Goal: Task Accomplishment & Management: Manage account settings

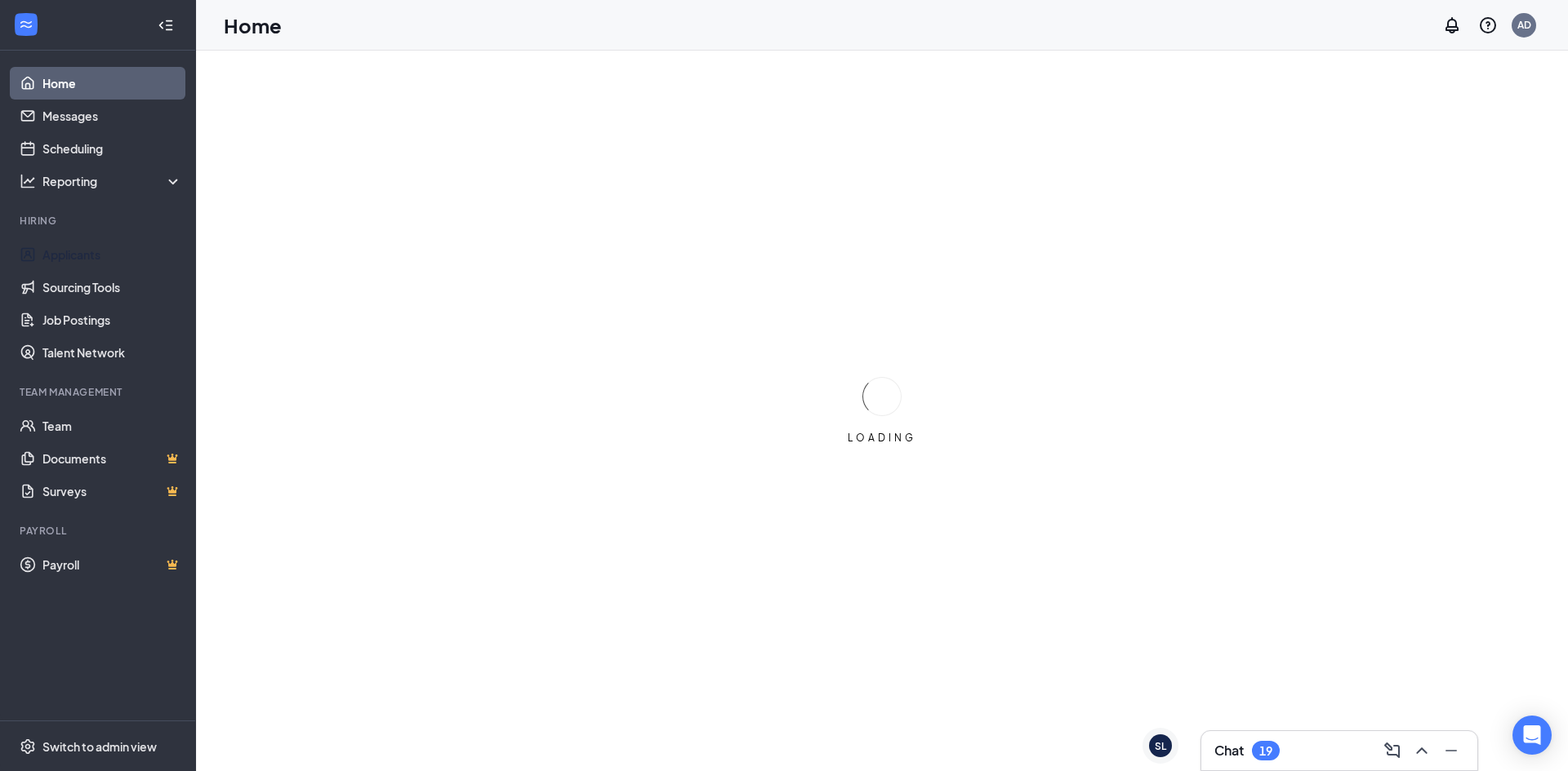
click at [69, 264] on link "Applicants" at bounding box center [112, 255] width 140 height 33
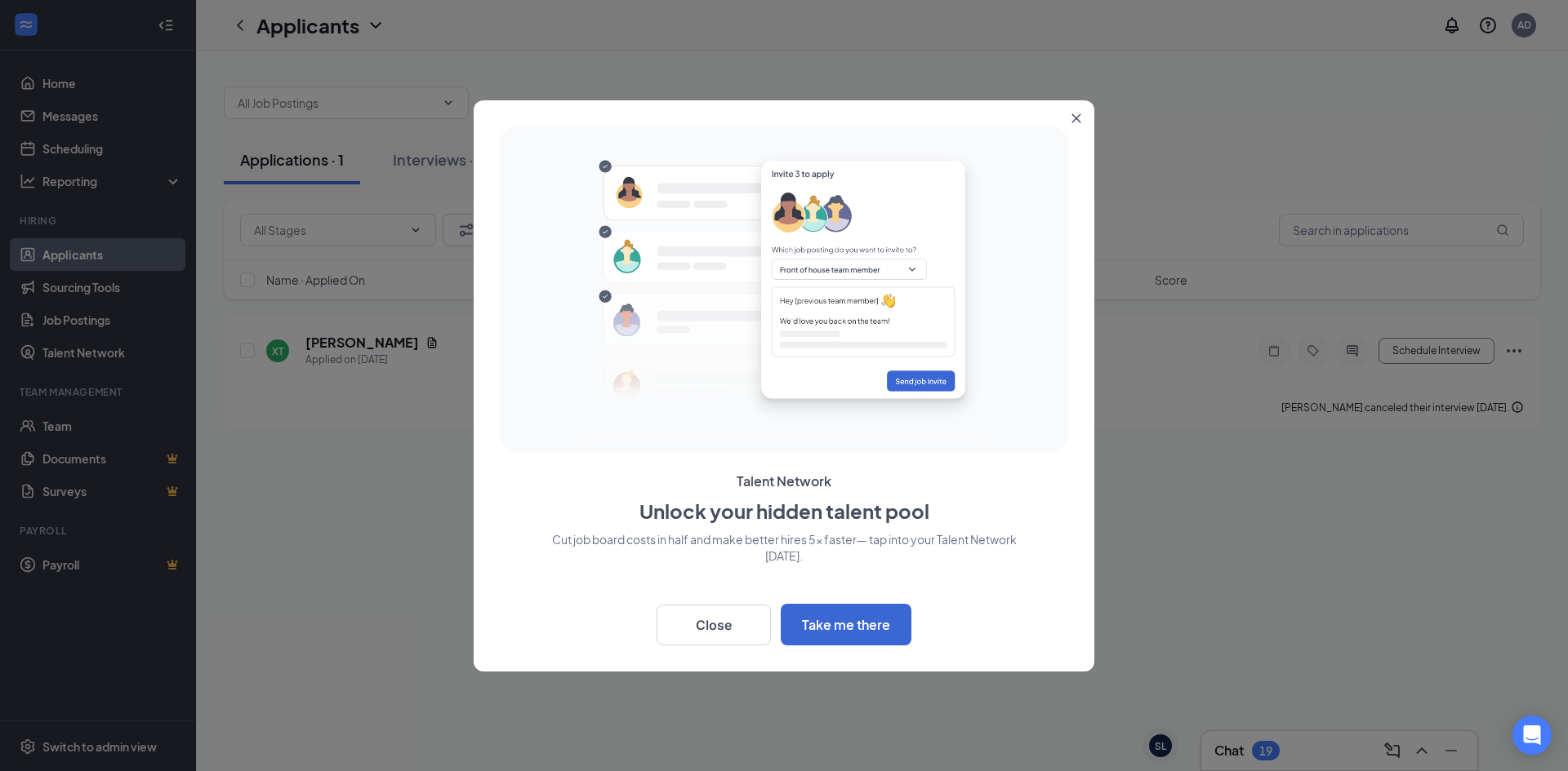
click at [1076, 117] on icon "Close" at bounding box center [1076, 118] width 9 height 9
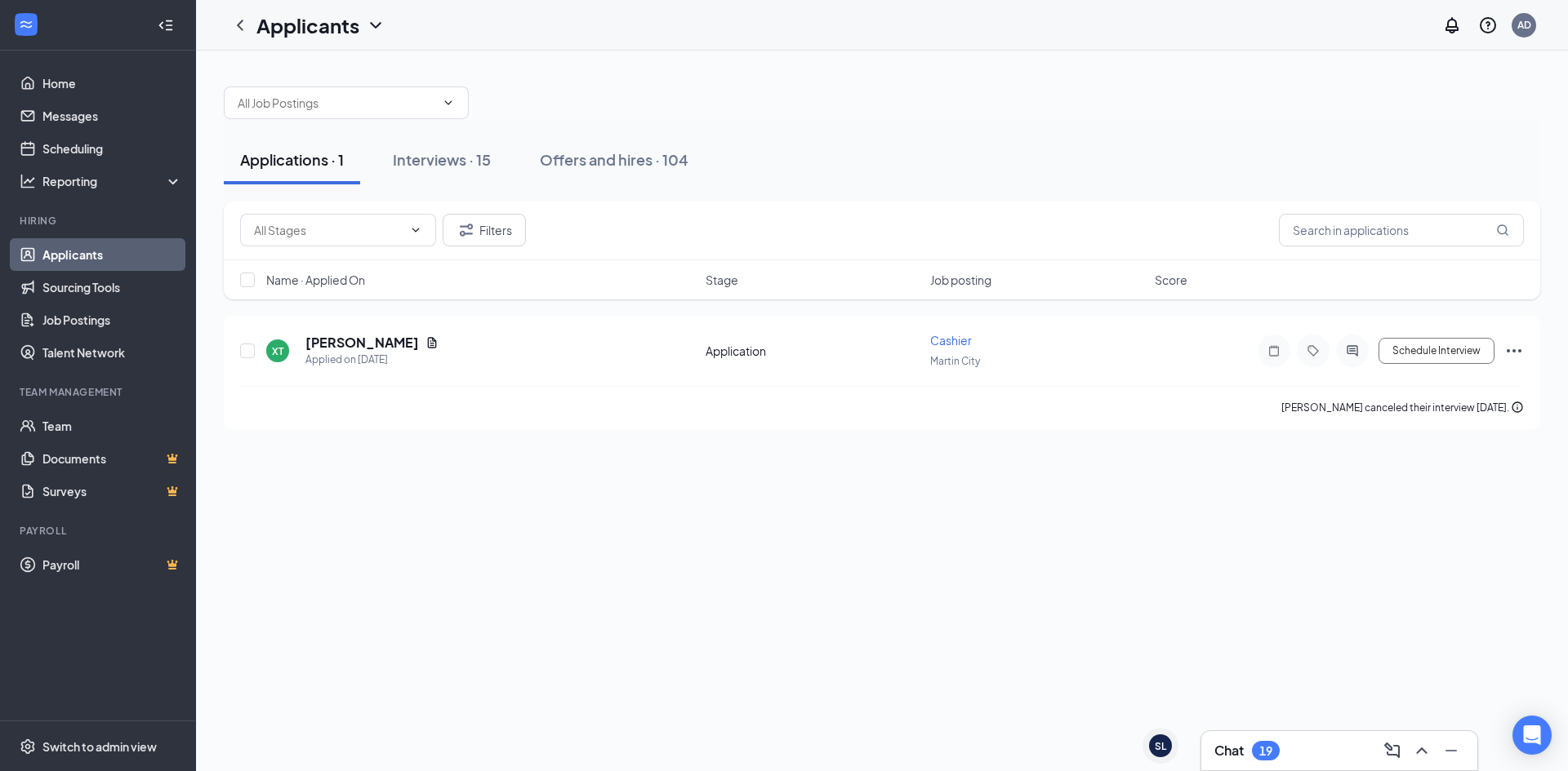
click at [445, 164] on div "Interviews · 15" at bounding box center [441, 160] width 98 height 21
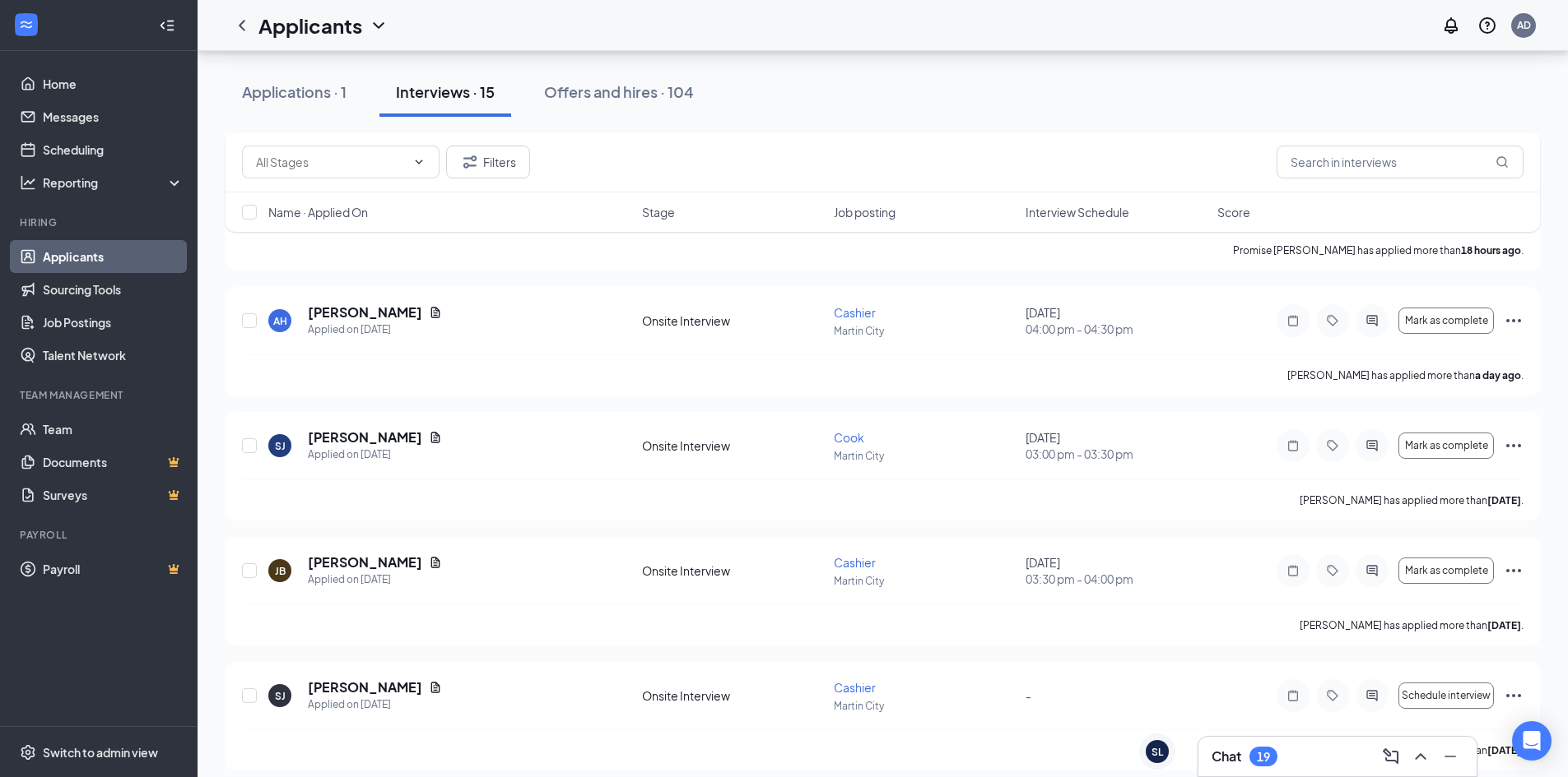
scroll to position [21, 0]
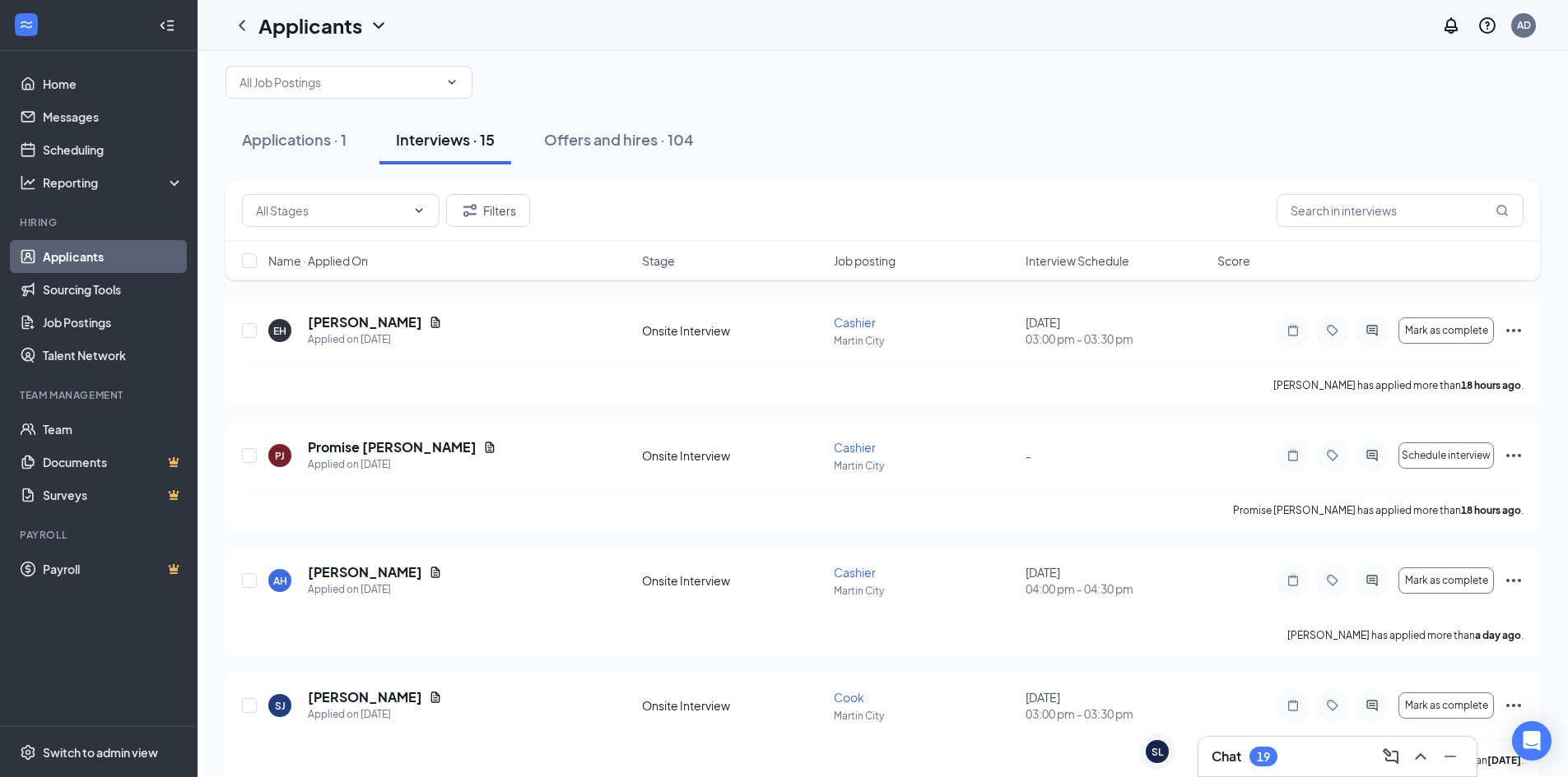
drag, startPoint x: 1526, startPoint y: 31, endPoint x: 1486, endPoint y: 68, distance: 54.5
click at [1526, 30] on div "AD" at bounding box center [1524, 25] width 14 height 14
click at [74, 145] on link "Scheduling" at bounding box center [113, 150] width 141 height 33
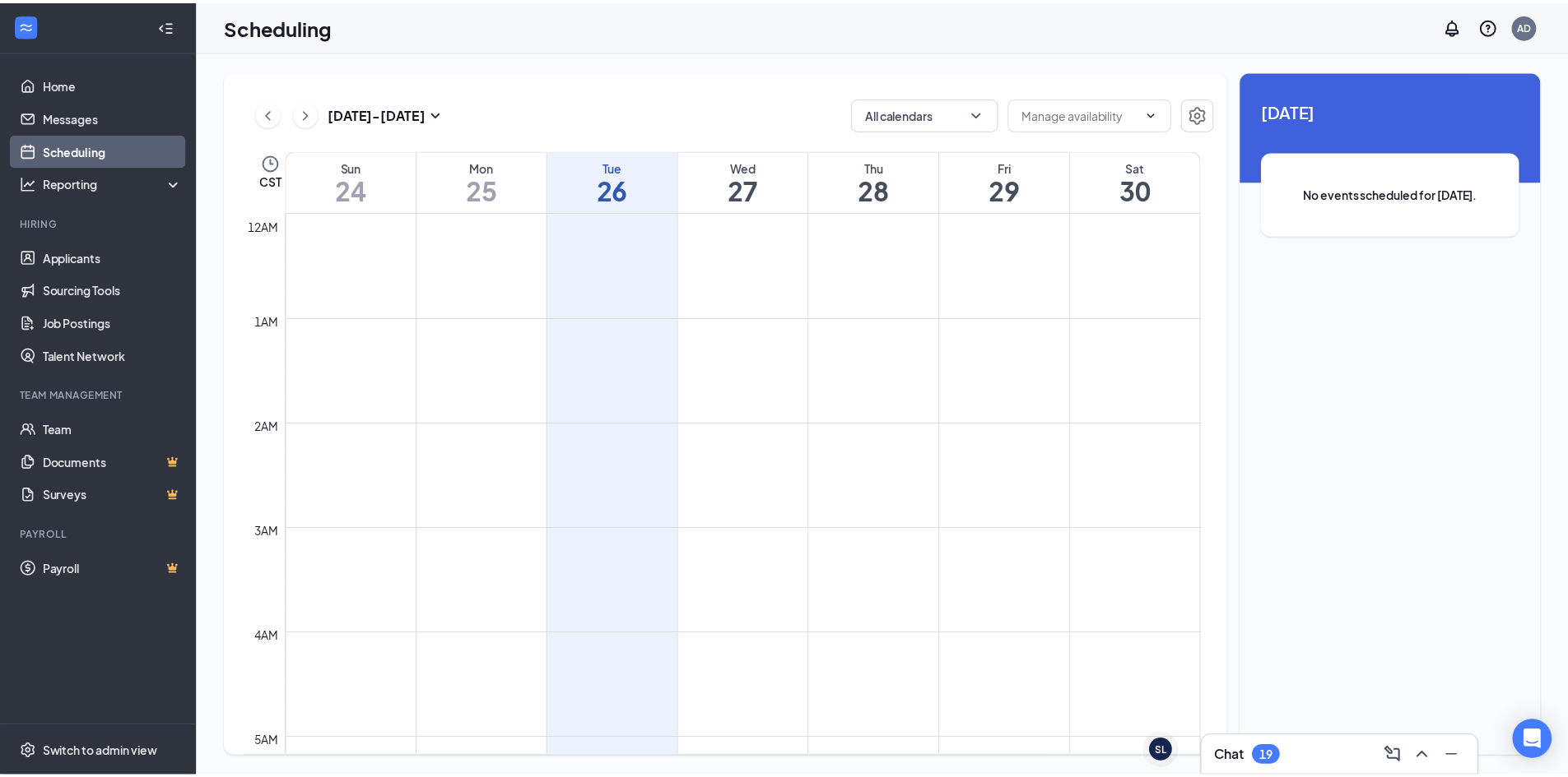
scroll to position [808, 0]
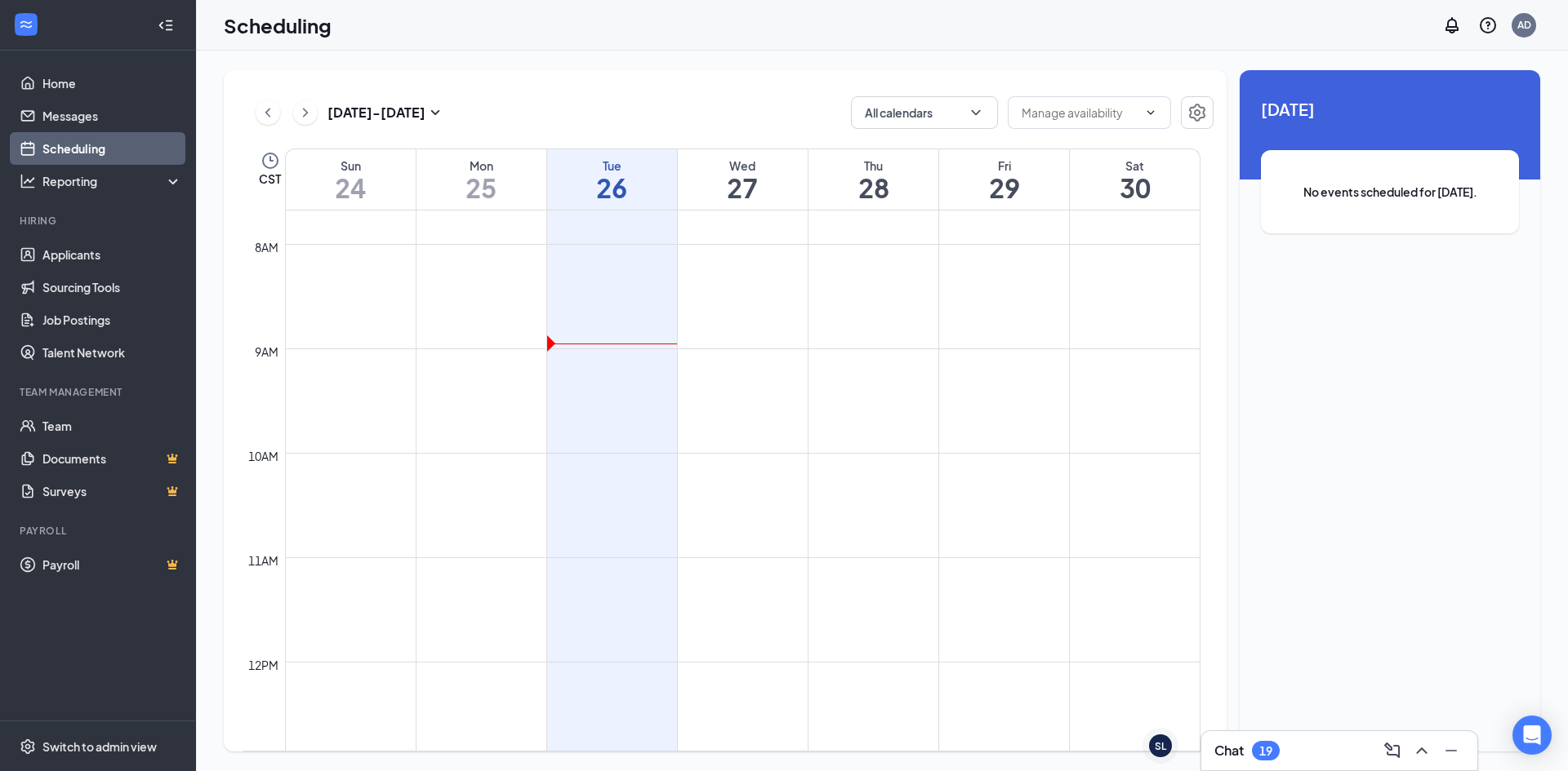
click at [1149, 114] on icon "ChevronDown" at bounding box center [1150, 112] width 13 height 13
click at [519, 103] on div "[DATE] - [DATE] All calendars" at bounding box center [728, 113] width 970 height 33
click at [68, 87] on link "Home" at bounding box center [112, 83] width 140 height 33
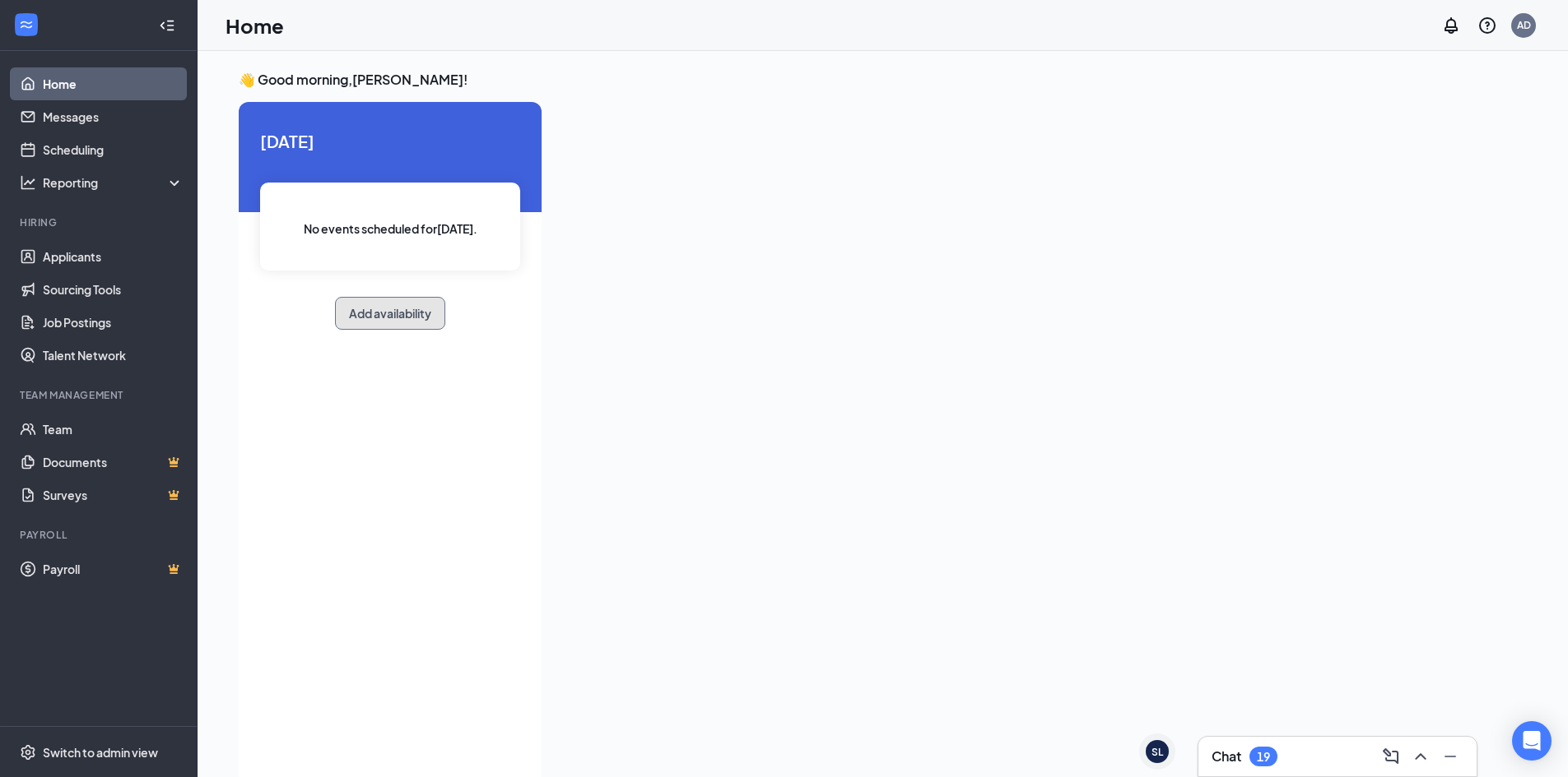
drag, startPoint x: 365, startPoint y: 312, endPoint x: 782, endPoint y: 234, distance: 424.2
click at [362, 312] on button "Add availability" at bounding box center [390, 313] width 110 height 33
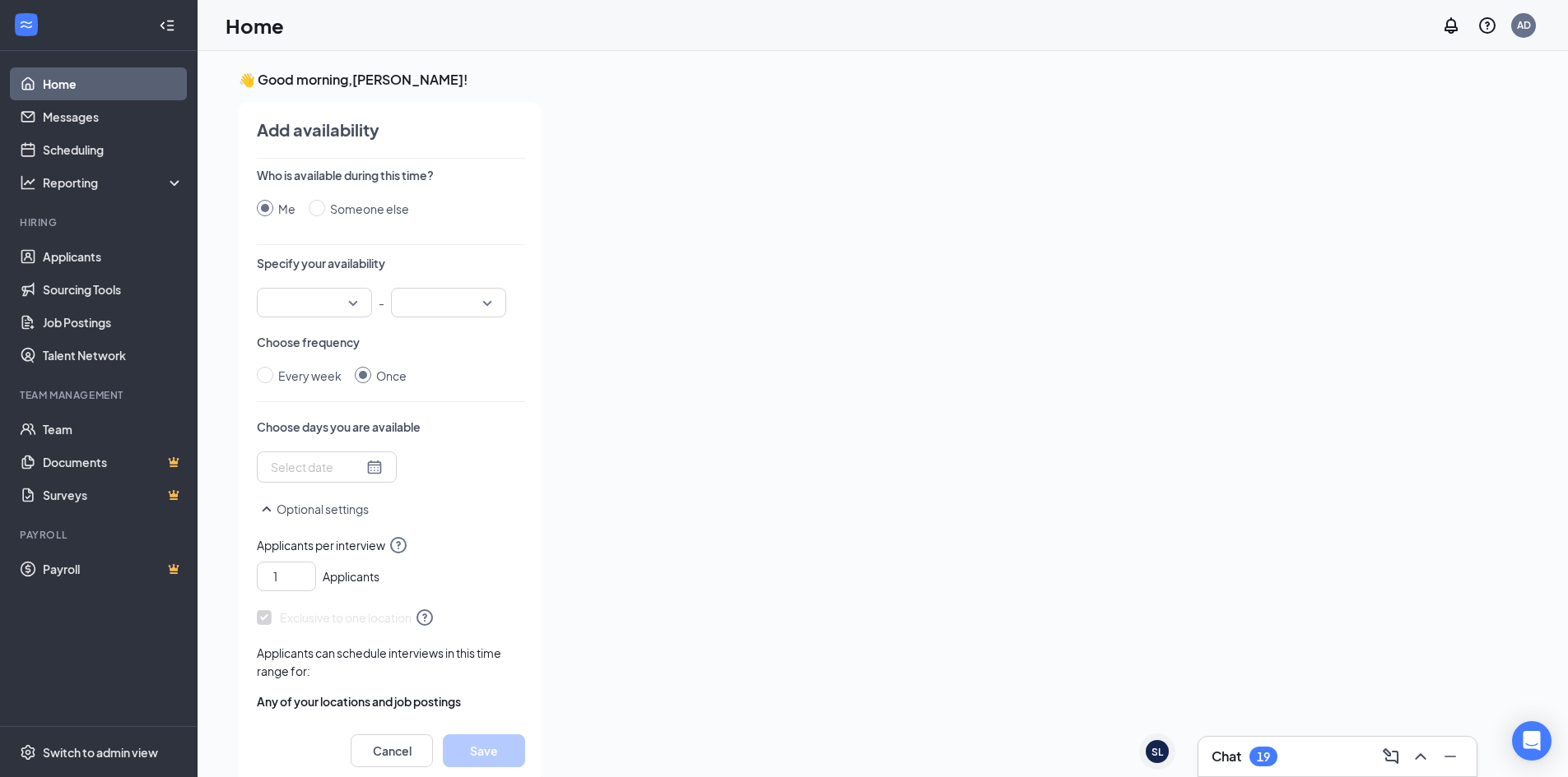
scroll to position [7, 0]
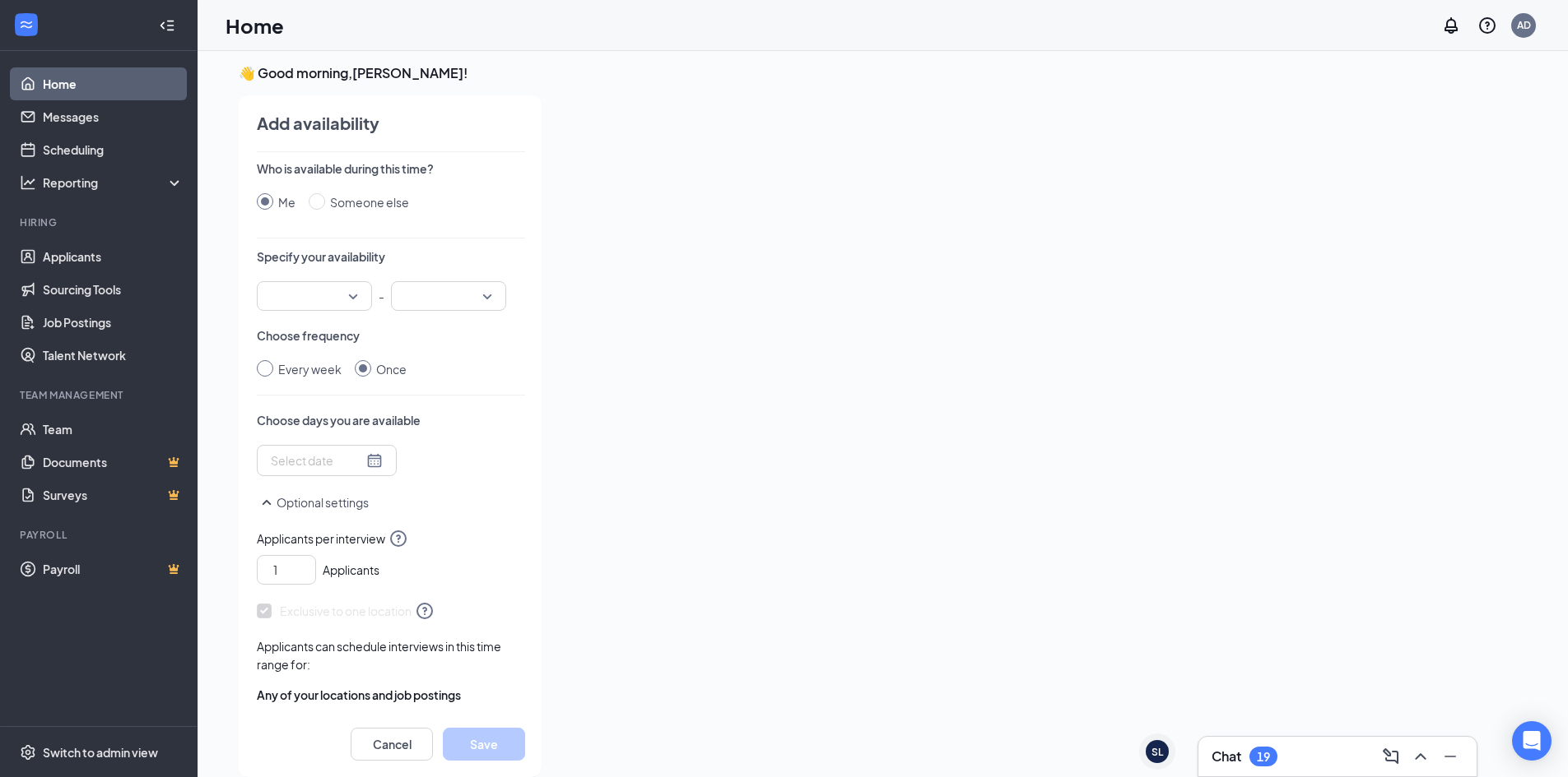
drag, startPoint x: 264, startPoint y: 364, endPoint x: 292, endPoint y: 370, distance: 28.6
click at [264, 364] on input "Every week" at bounding box center [264, 368] width 17 height 17
radio input "true"
radio input "false"
click at [352, 294] on div at bounding box center [314, 297] width 116 height 30
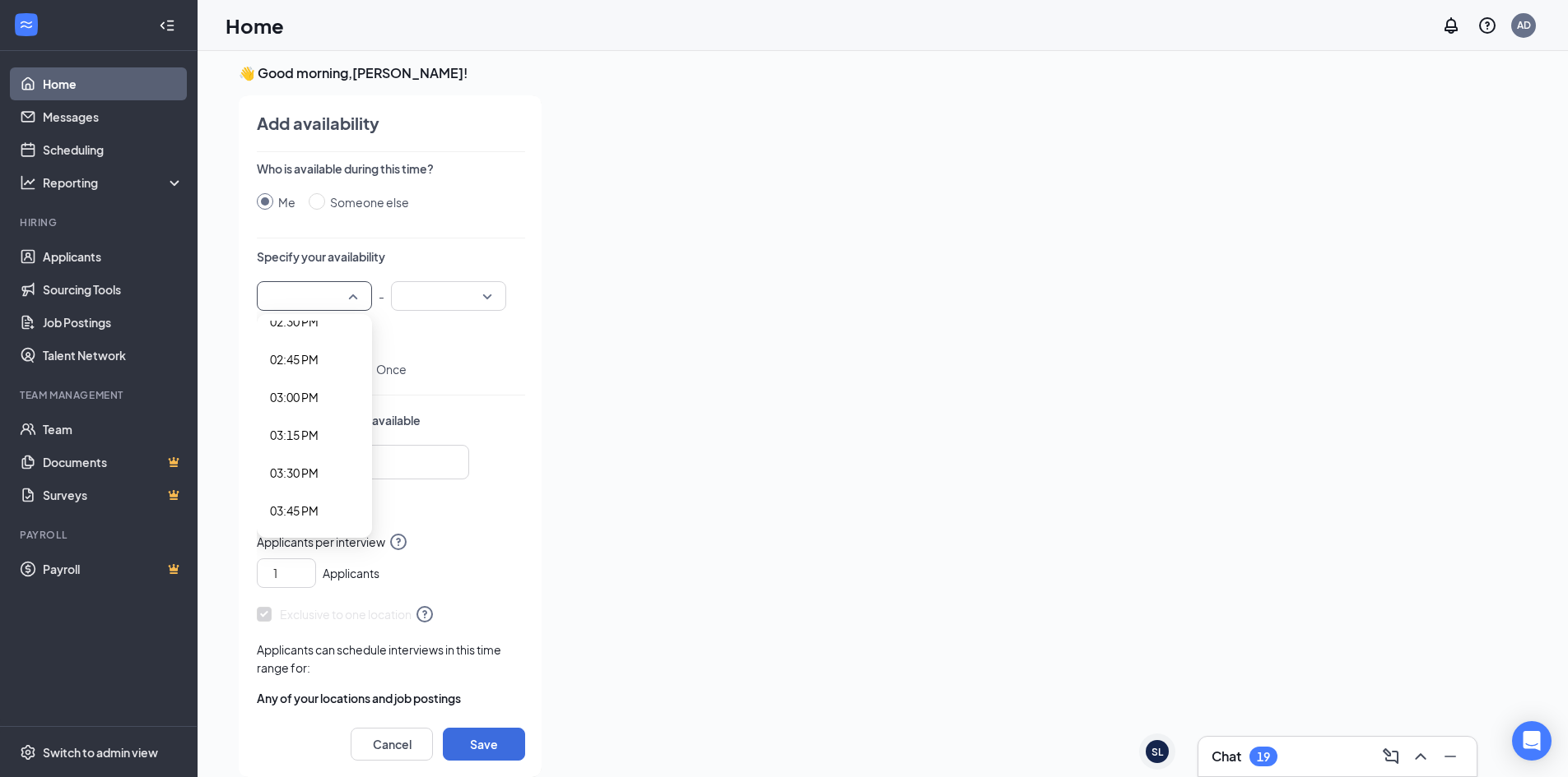
scroll to position [2221, 0]
click at [307, 391] on span "03:00 PM" at bounding box center [293, 388] width 48 height 18
click at [486, 298] on div at bounding box center [449, 297] width 116 height 30
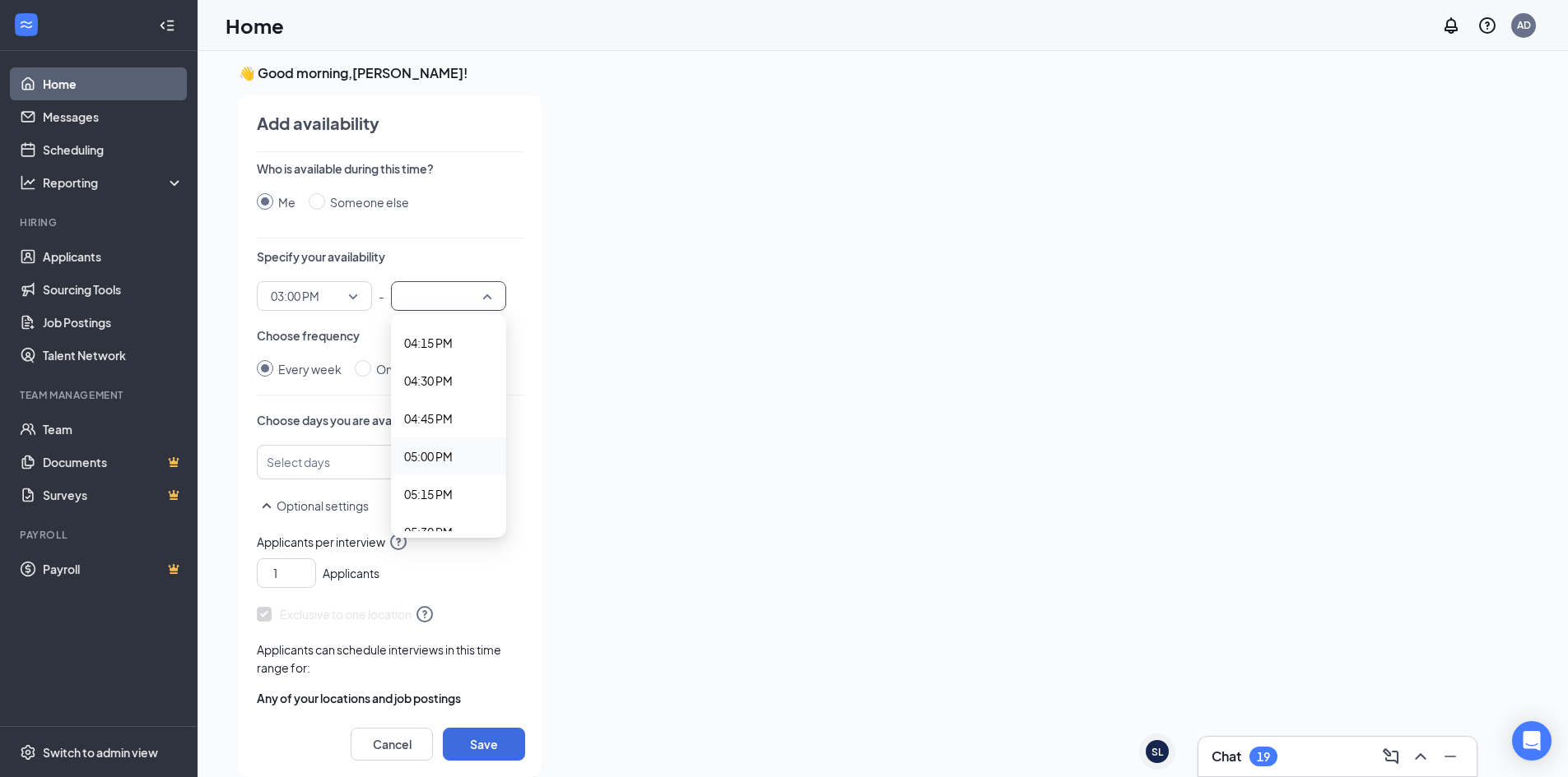
scroll to position [2468, 0]
click at [444, 449] on span "05:00 PM" at bounding box center [428, 444] width 48 height 18
click at [359, 295] on div "03:00 PM" at bounding box center [314, 297] width 116 height 30
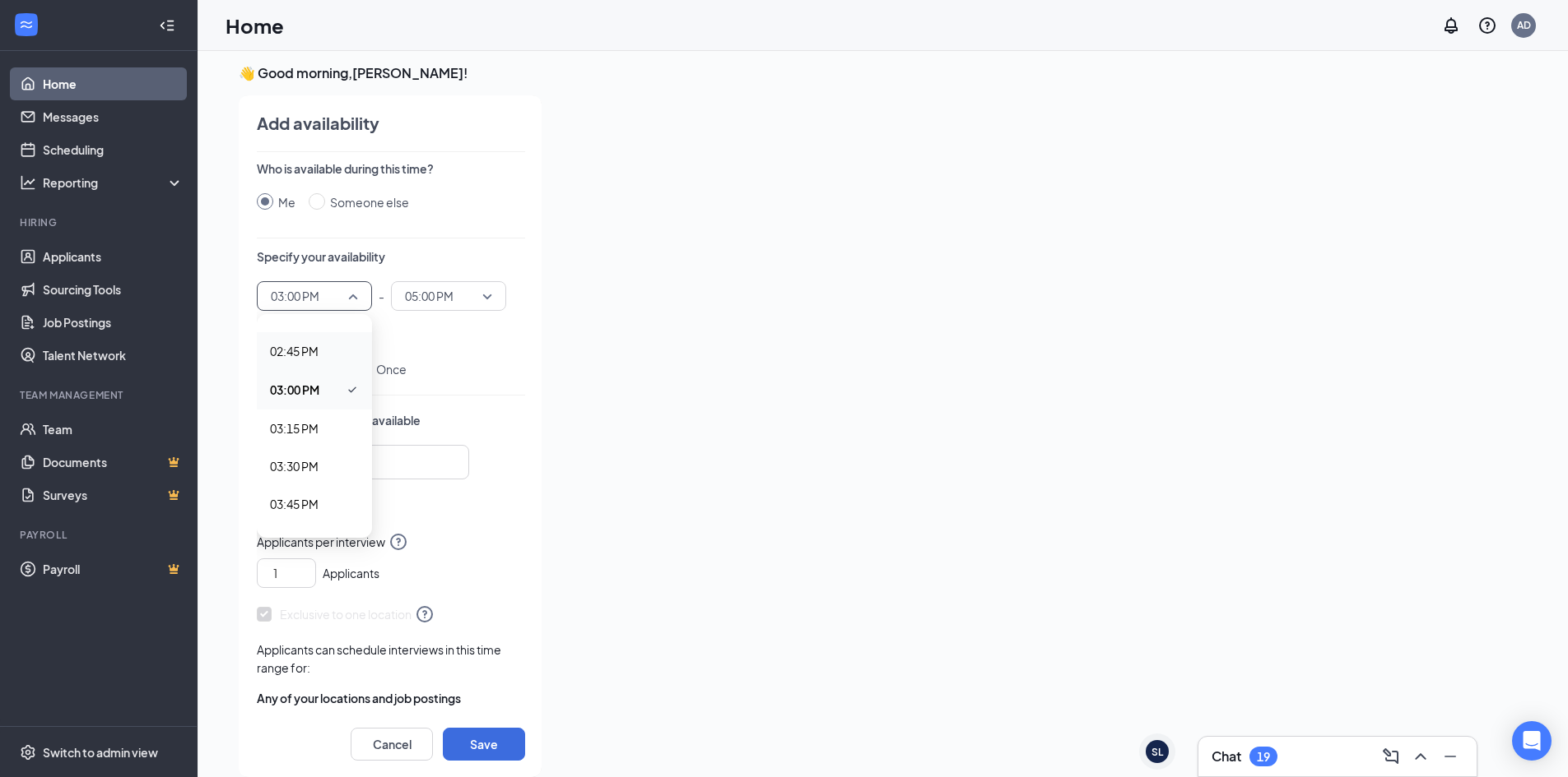
scroll to position [2138, 0]
click at [318, 398] on span "02:30 PM" at bounding box center [293, 396] width 48 height 18
click at [382, 466] on div at bounding box center [355, 462] width 169 height 26
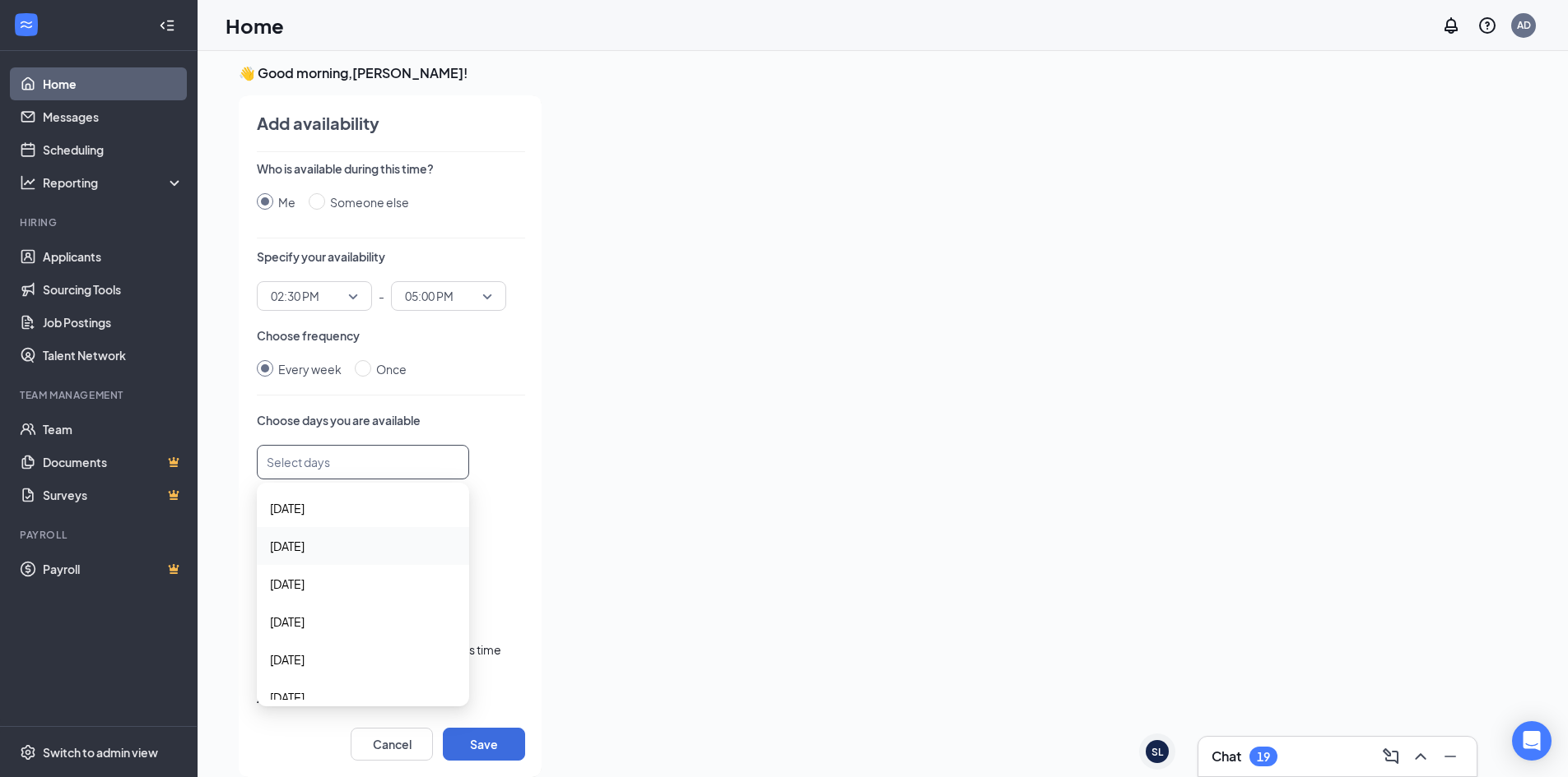
click at [319, 556] on div "[DATE]" at bounding box center [362, 546] width 213 height 38
click at [320, 585] on span "[DATE]" at bounding box center [362, 585] width 186 height 18
click at [305, 612] on span "[DATE]" at bounding box center [286, 606] width 34 height 18
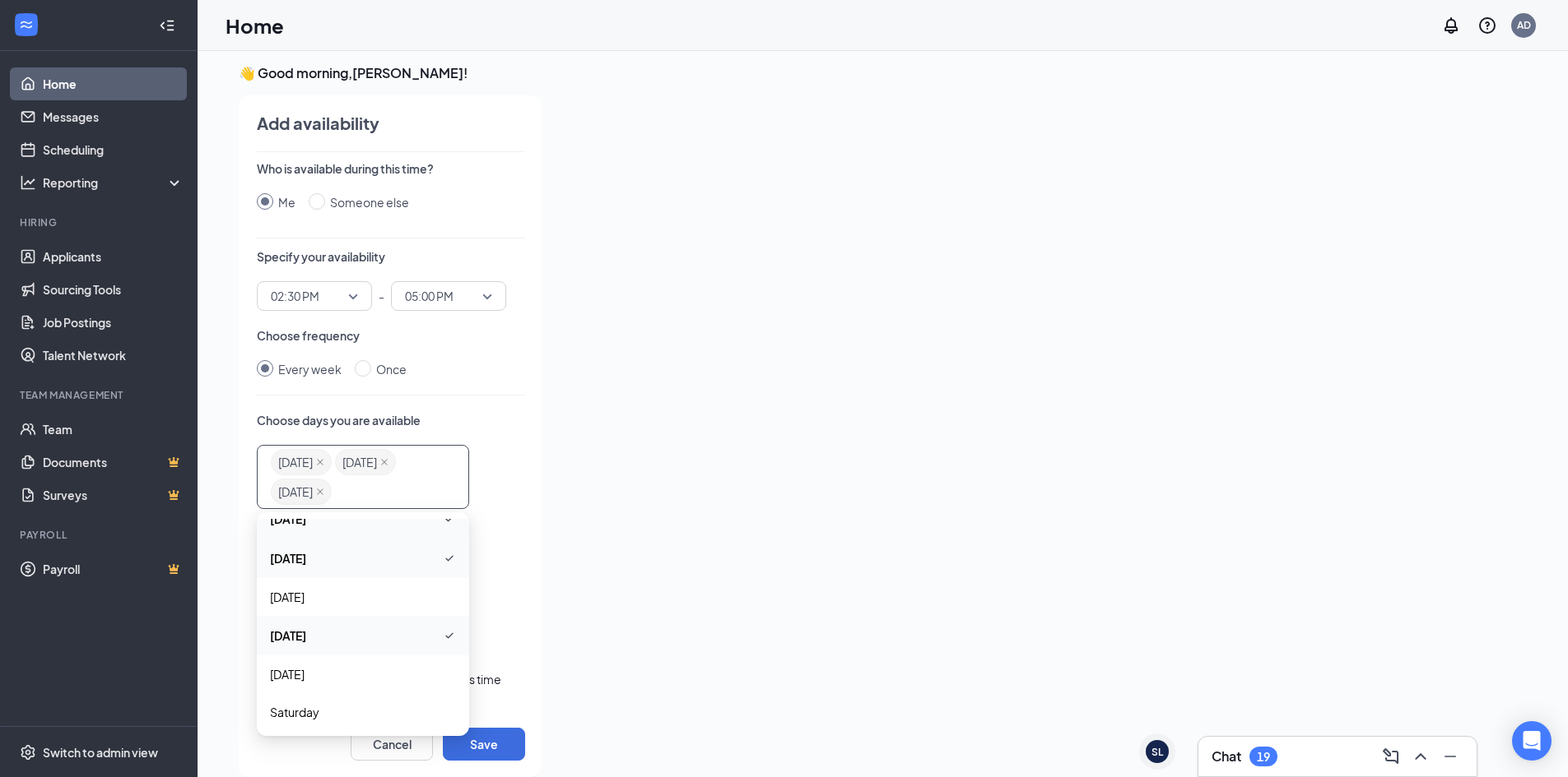
scroll to position [60, 0]
click at [348, 602] on span "[DATE]" at bounding box center [362, 595] width 186 height 18
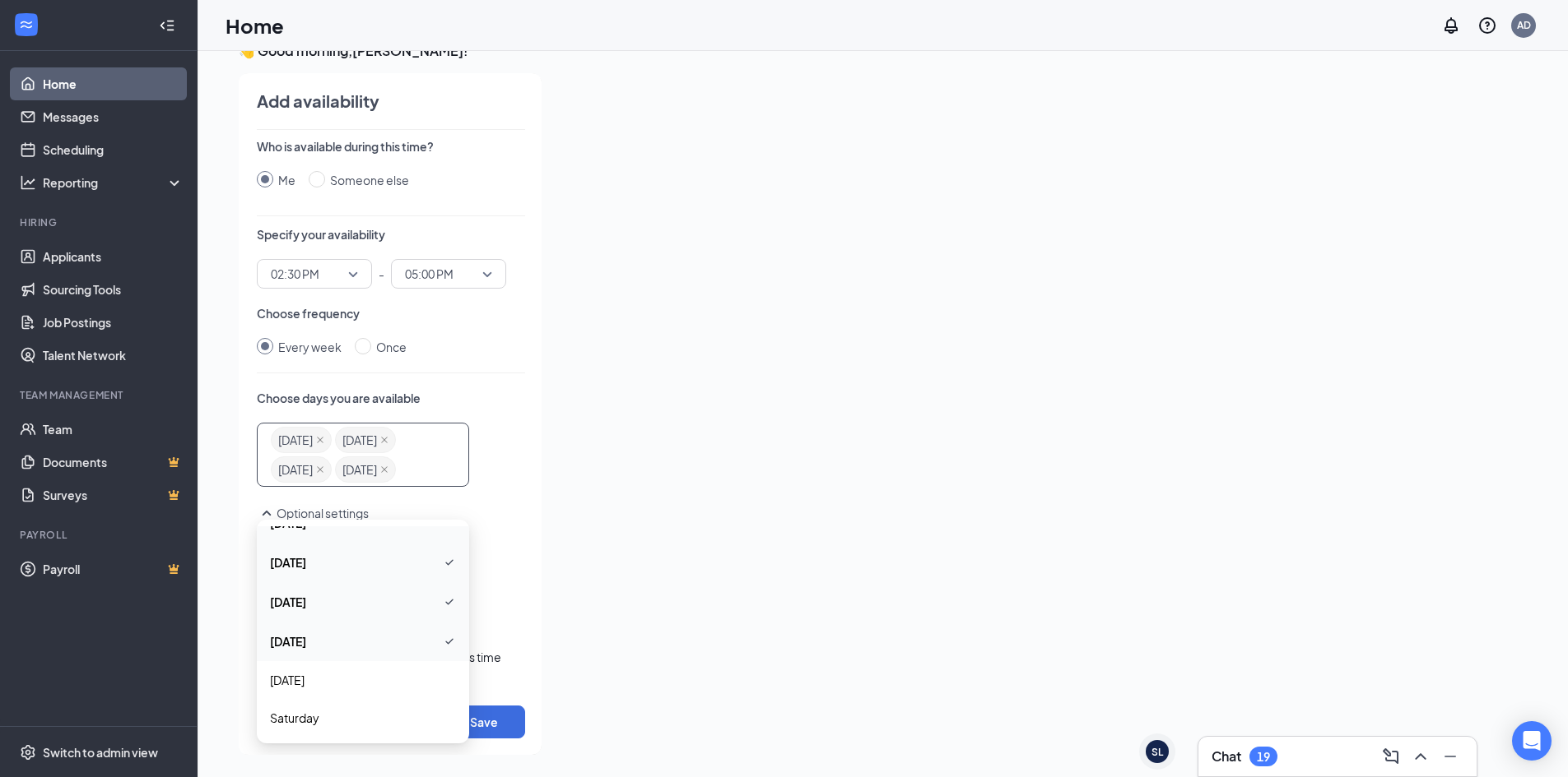
scroll to position [34, 0]
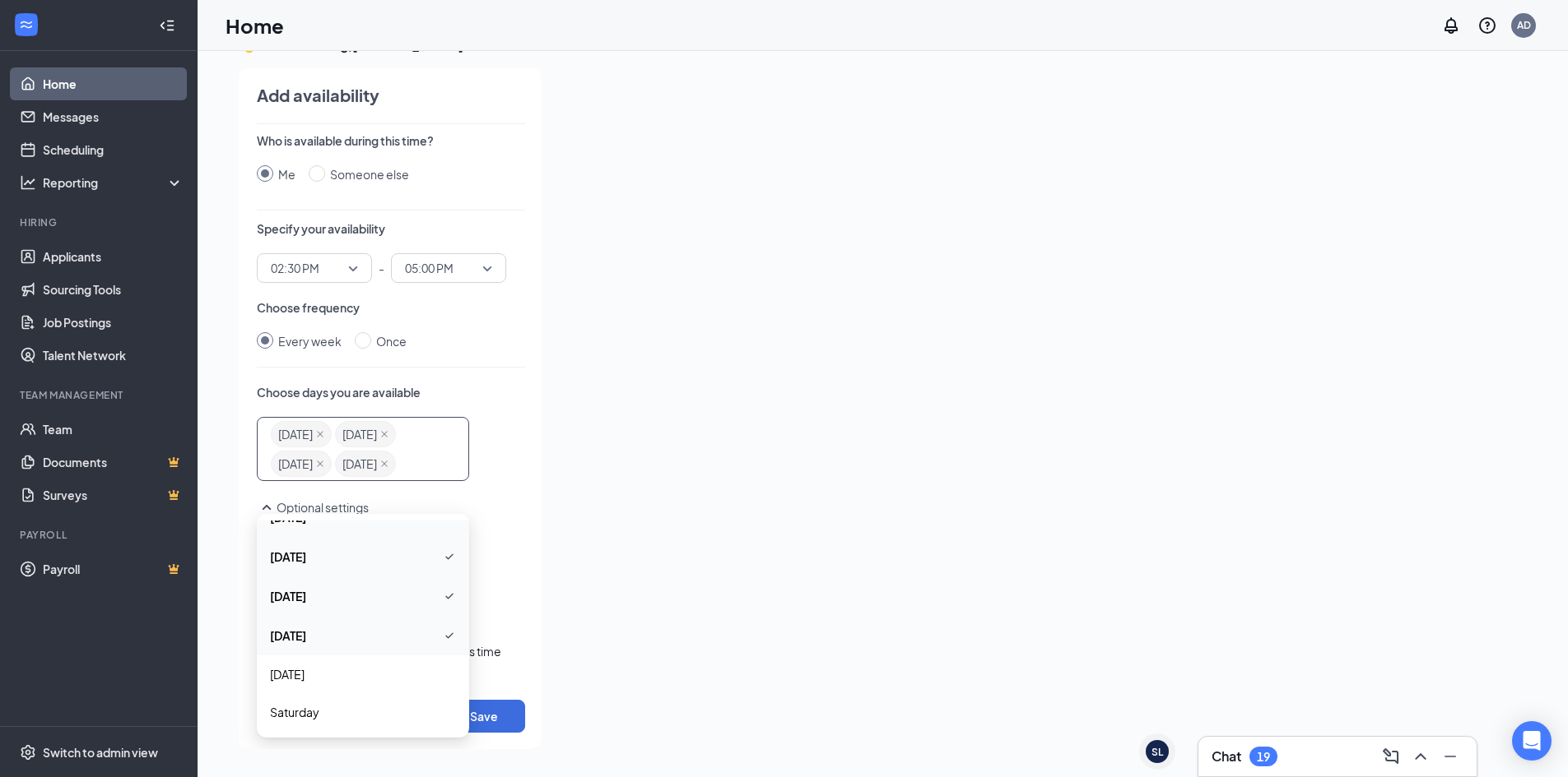
click at [694, 443] on div at bounding box center [1016, 403] width 922 height 672
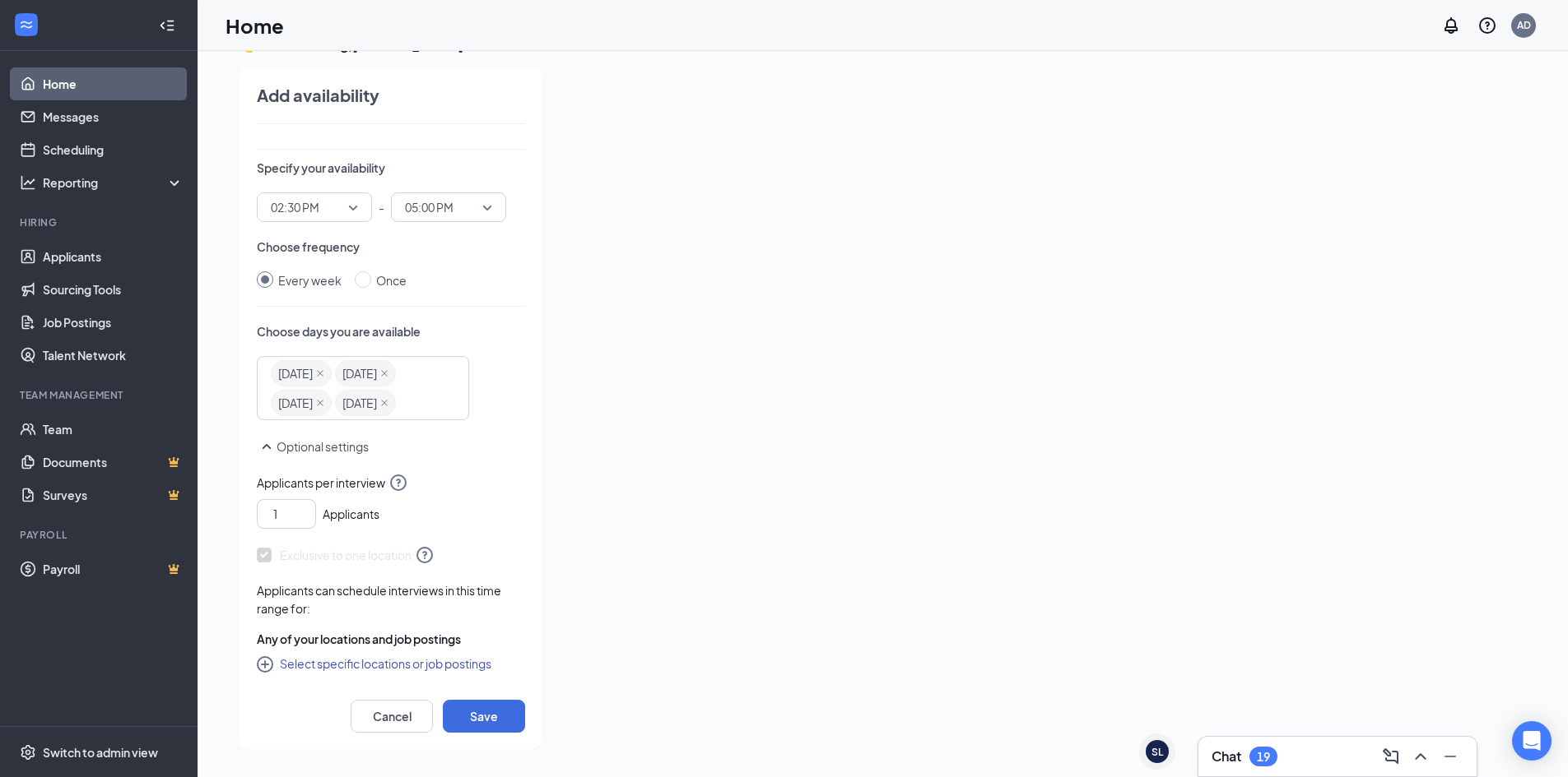
scroll to position [90, 0]
click at [498, 713] on button "Save" at bounding box center [484, 717] width 82 height 33
radio input "false"
radio input "true"
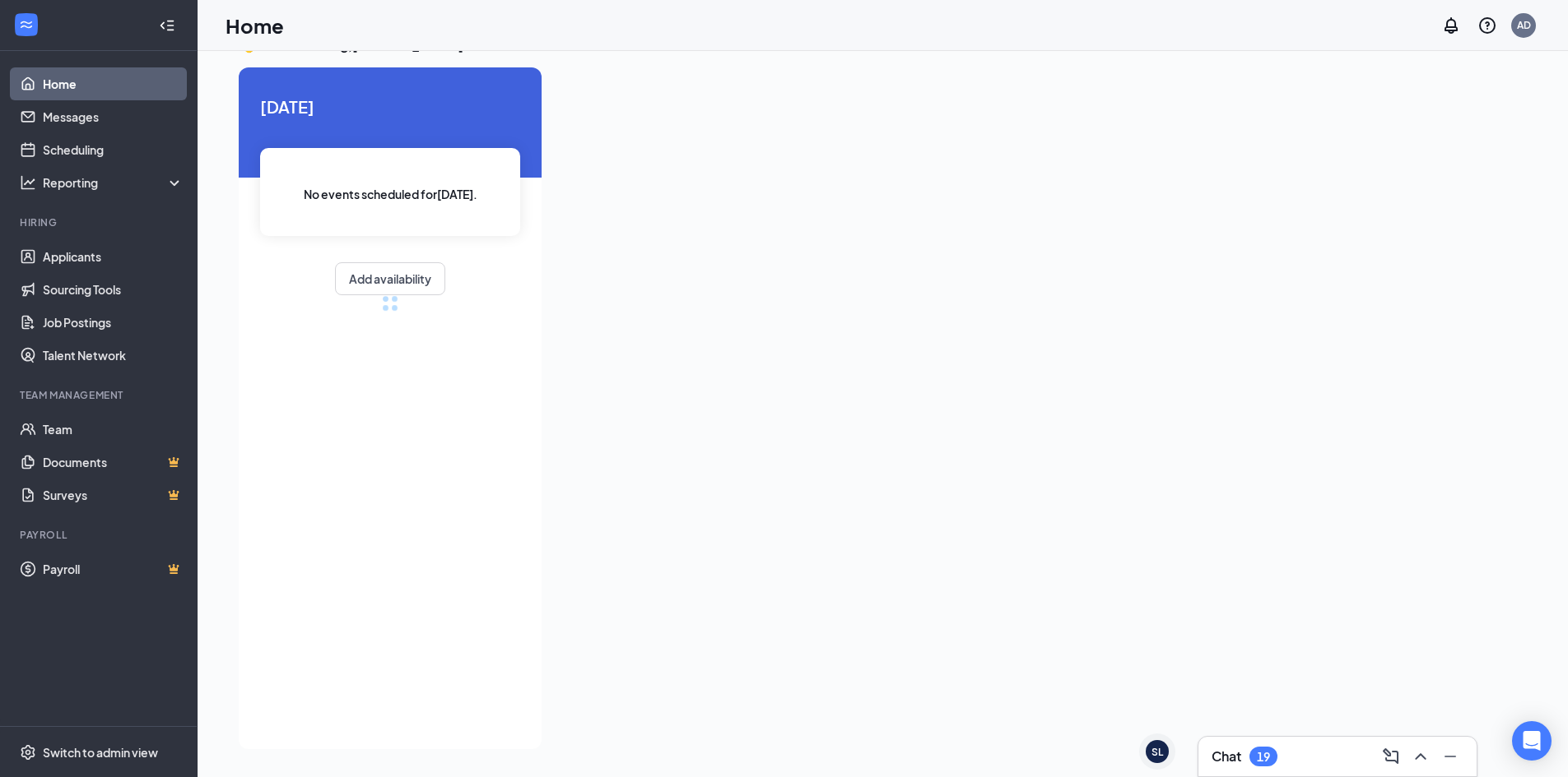
scroll to position [28, 0]
click at [1263, 754] on div "19" at bounding box center [1263, 757] width 13 height 14
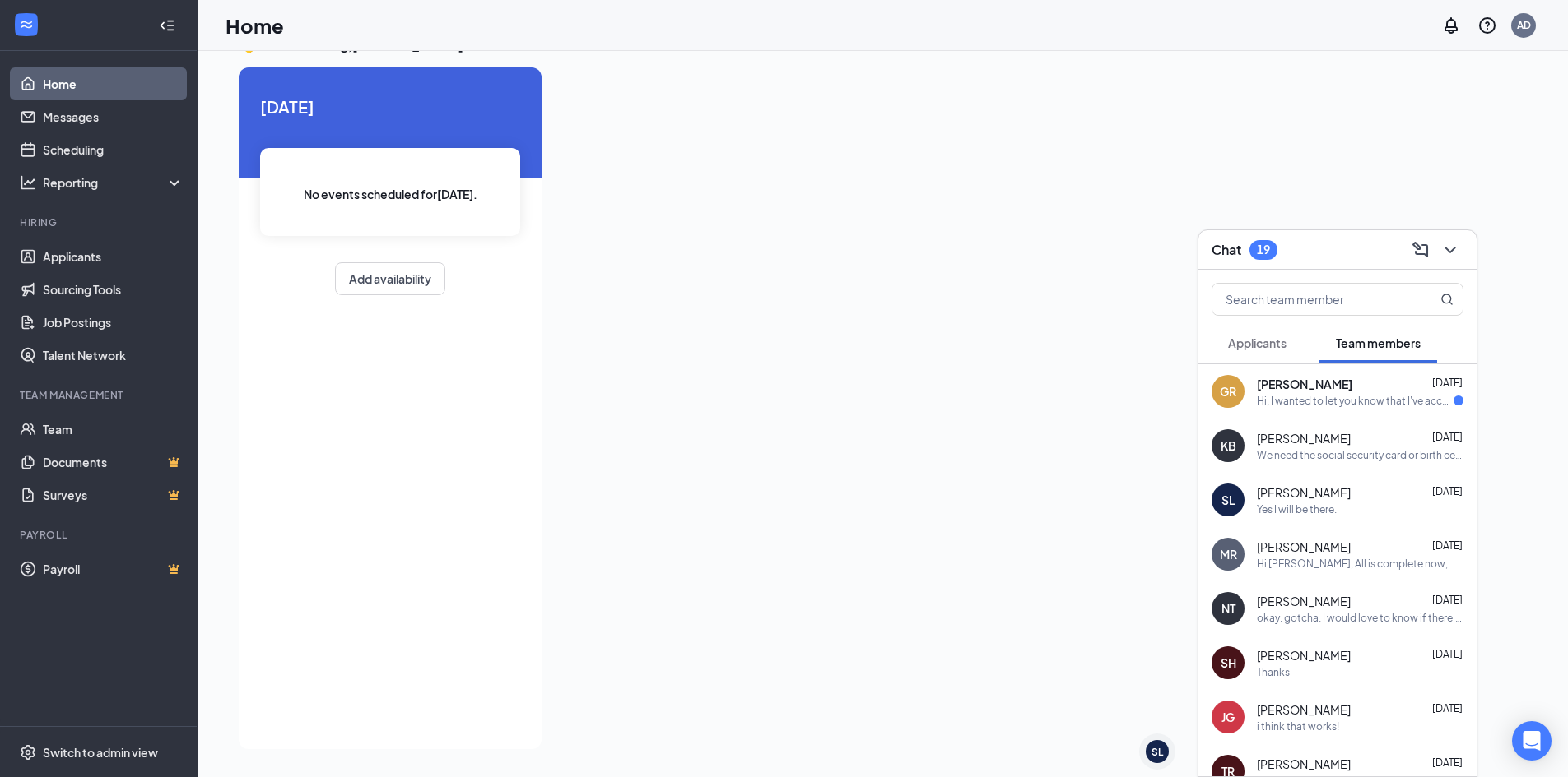
click at [1326, 398] on div "Hi, I wanted to let you know that I've accepted a full time position elsewhere …" at bounding box center [1355, 401] width 197 height 14
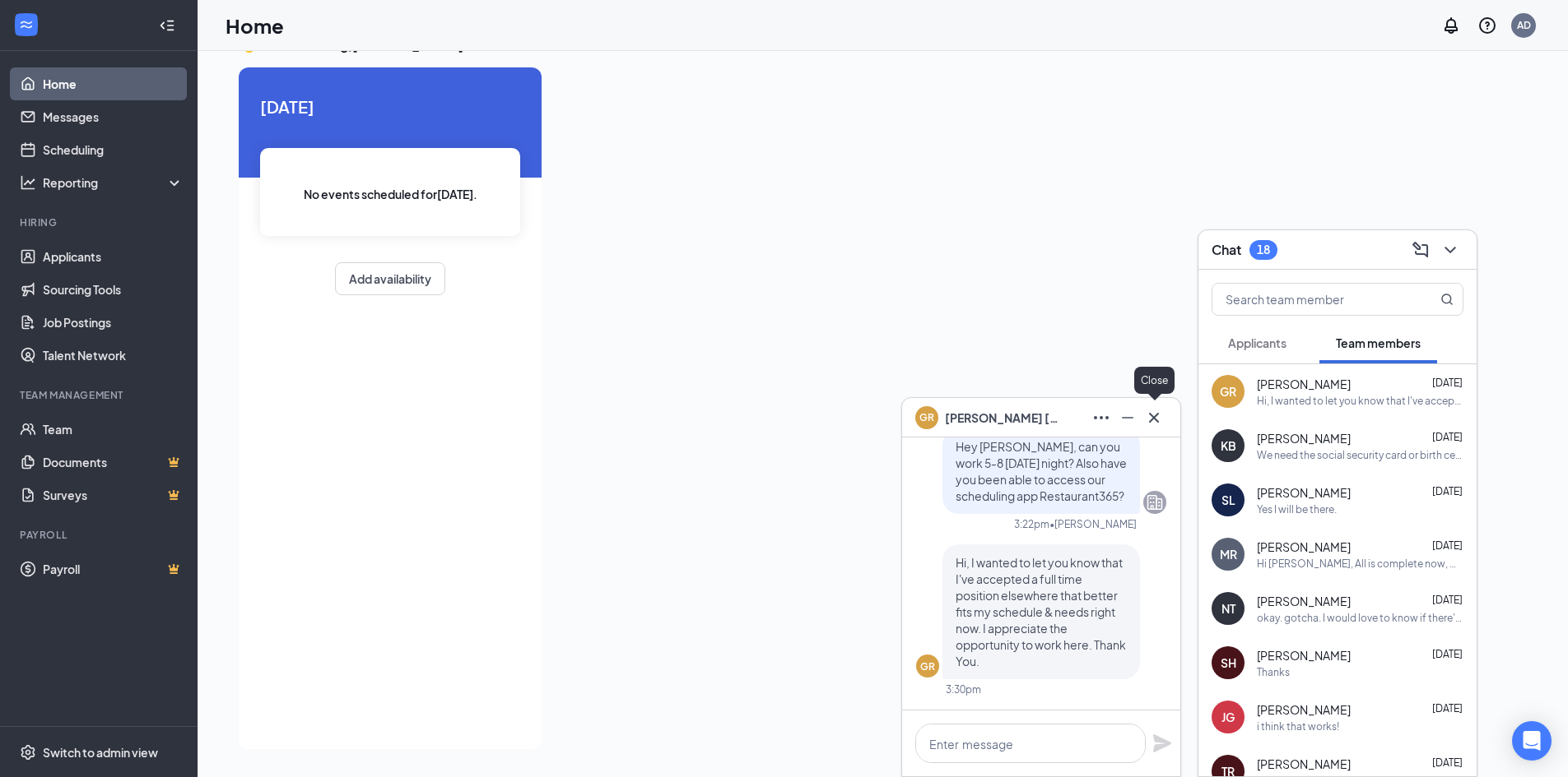
click at [1155, 417] on icon "Cross" at bounding box center [1153, 416] width 10 height 10
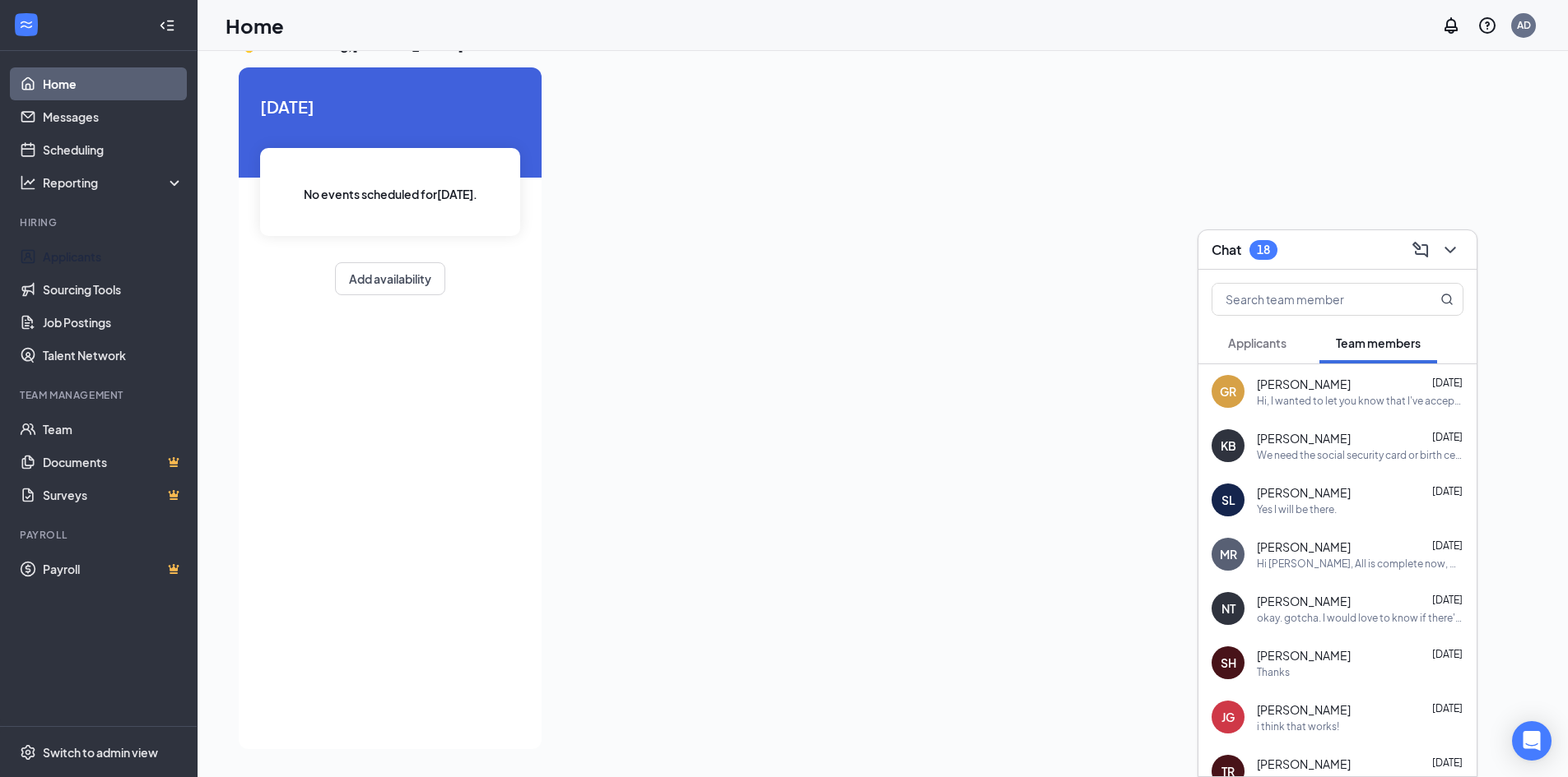
click at [66, 246] on link "Applicants" at bounding box center [113, 257] width 141 height 33
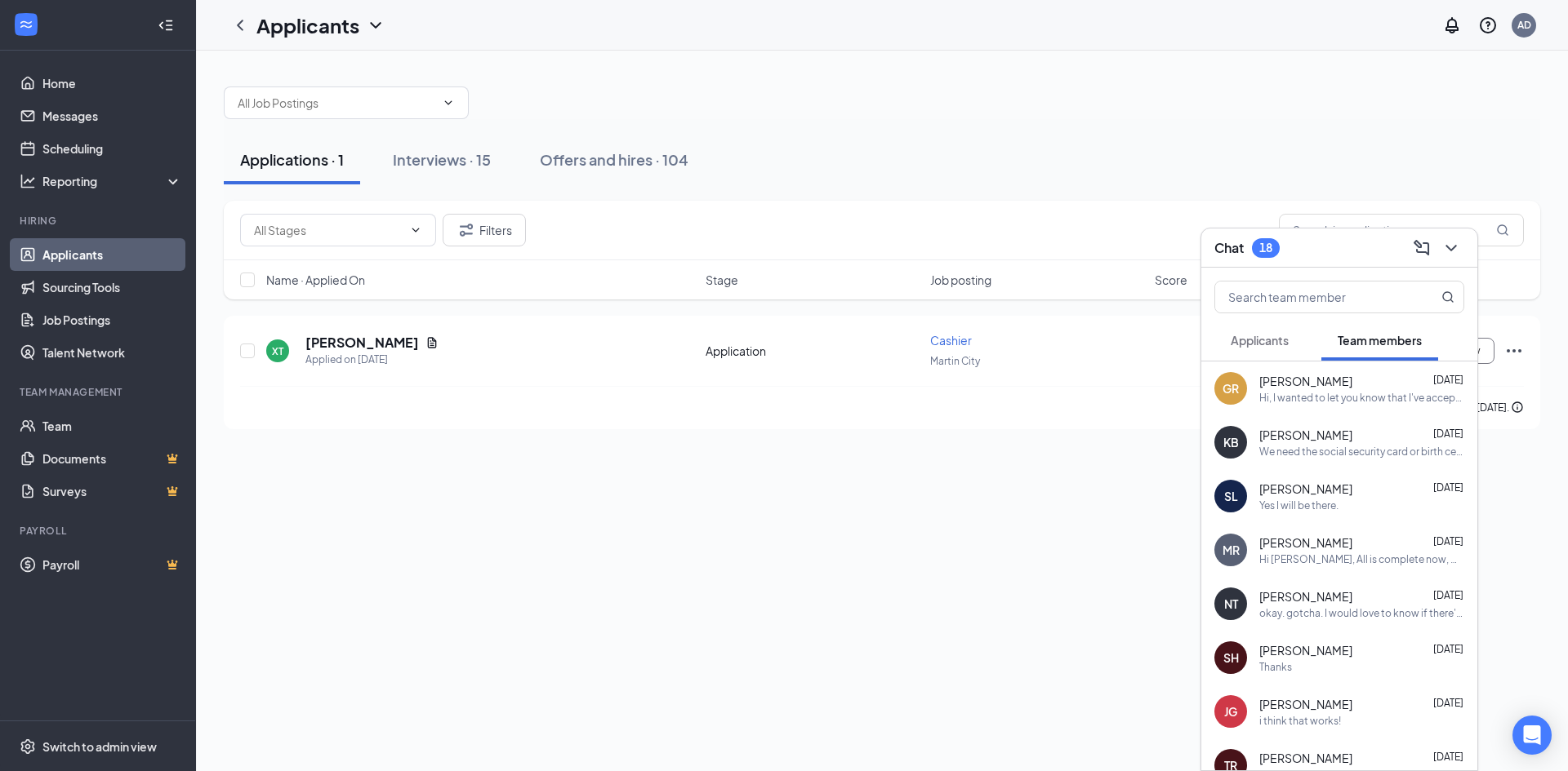
click at [975, 610] on div "Applications · 1 Interviews · 15 Offers and hires · 104 Filters Name · Applied …" at bounding box center [882, 411] width 1372 height 721
click at [1450, 252] on icon "ChevronDown" at bounding box center [1451, 248] width 20 height 20
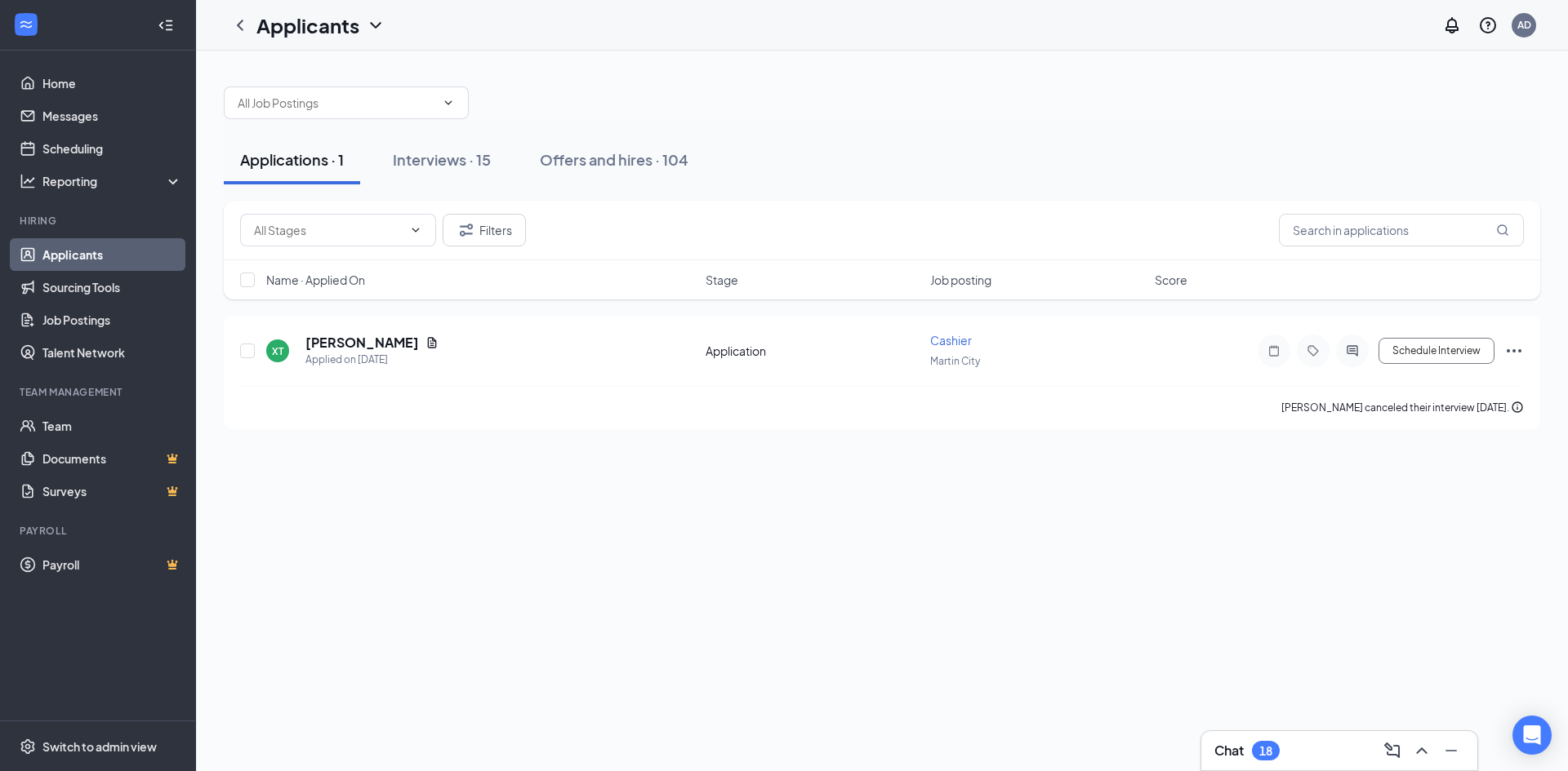
click at [416, 162] on div "Interviews · 15" at bounding box center [441, 160] width 98 height 21
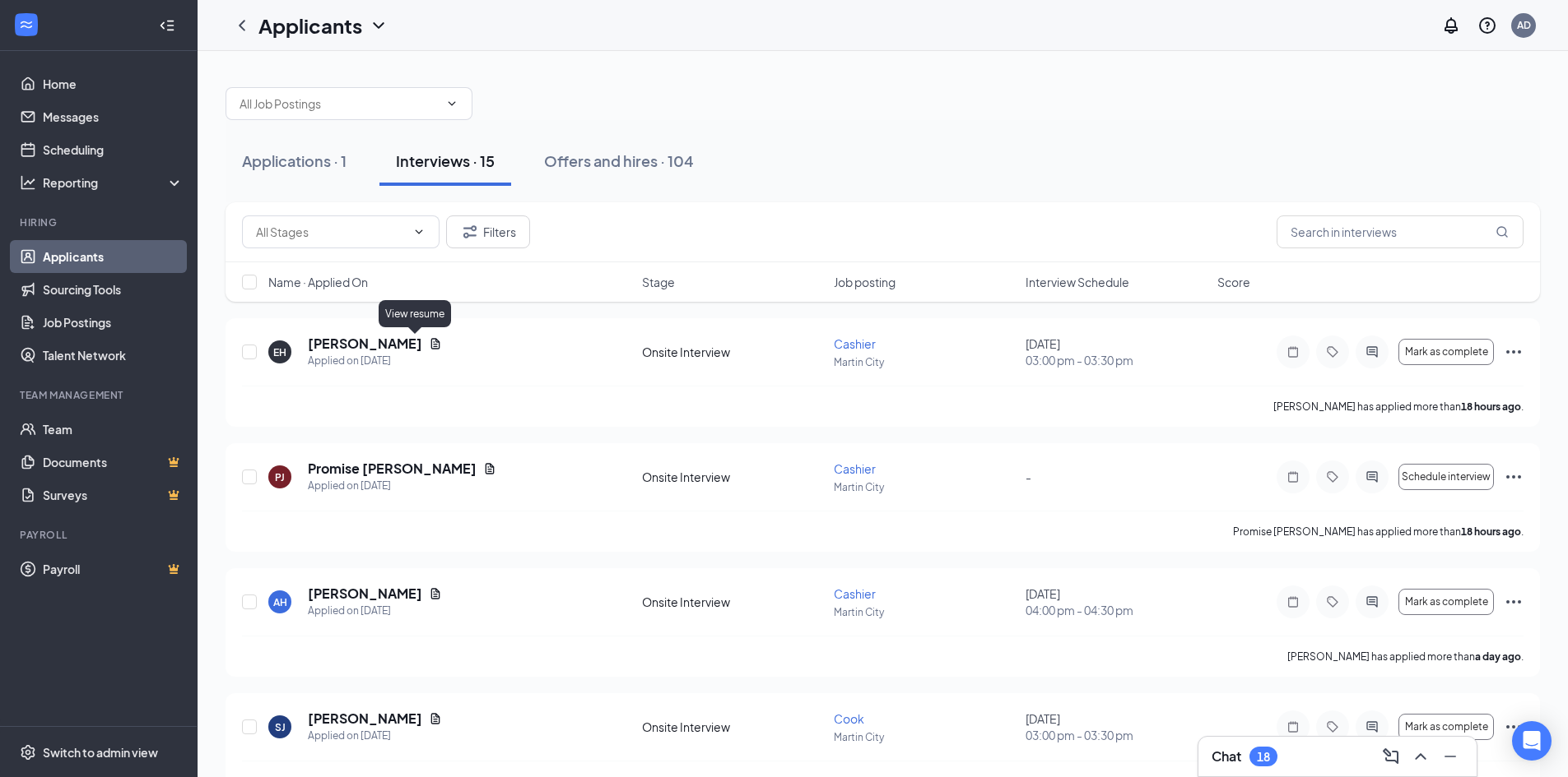
click at [432, 347] on icon "Document" at bounding box center [436, 343] width 9 height 10
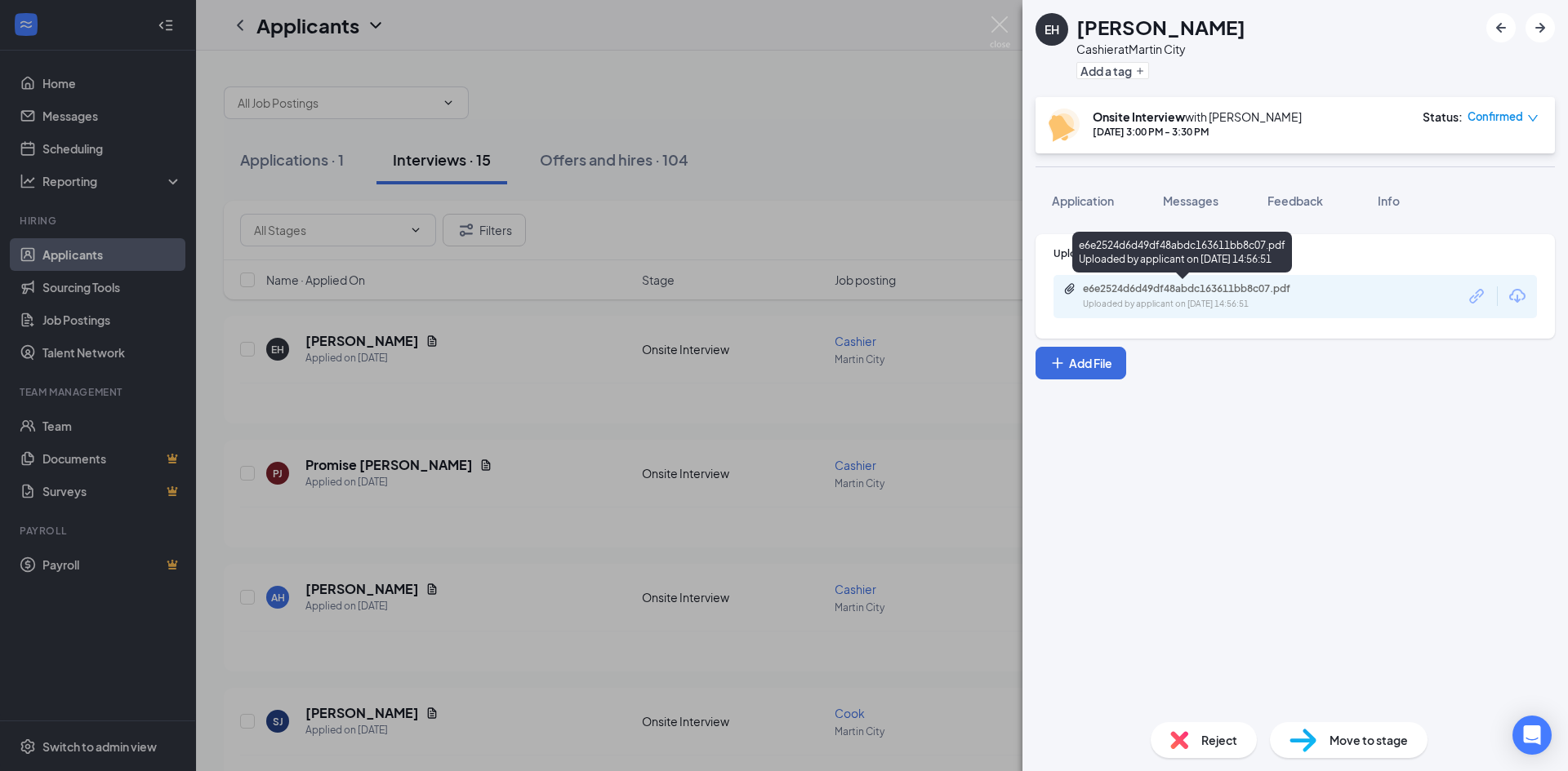
click at [1279, 300] on div "Uploaded by applicant on [DATE] 14:56:51" at bounding box center [1206, 304] width 245 height 13
click at [413, 466] on div "EH [PERSON_NAME] at [GEOGRAPHIC_DATA] Add a tag Onsite Interview with [PERSON_N…" at bounding box center [784, 386] width 1568 height 771
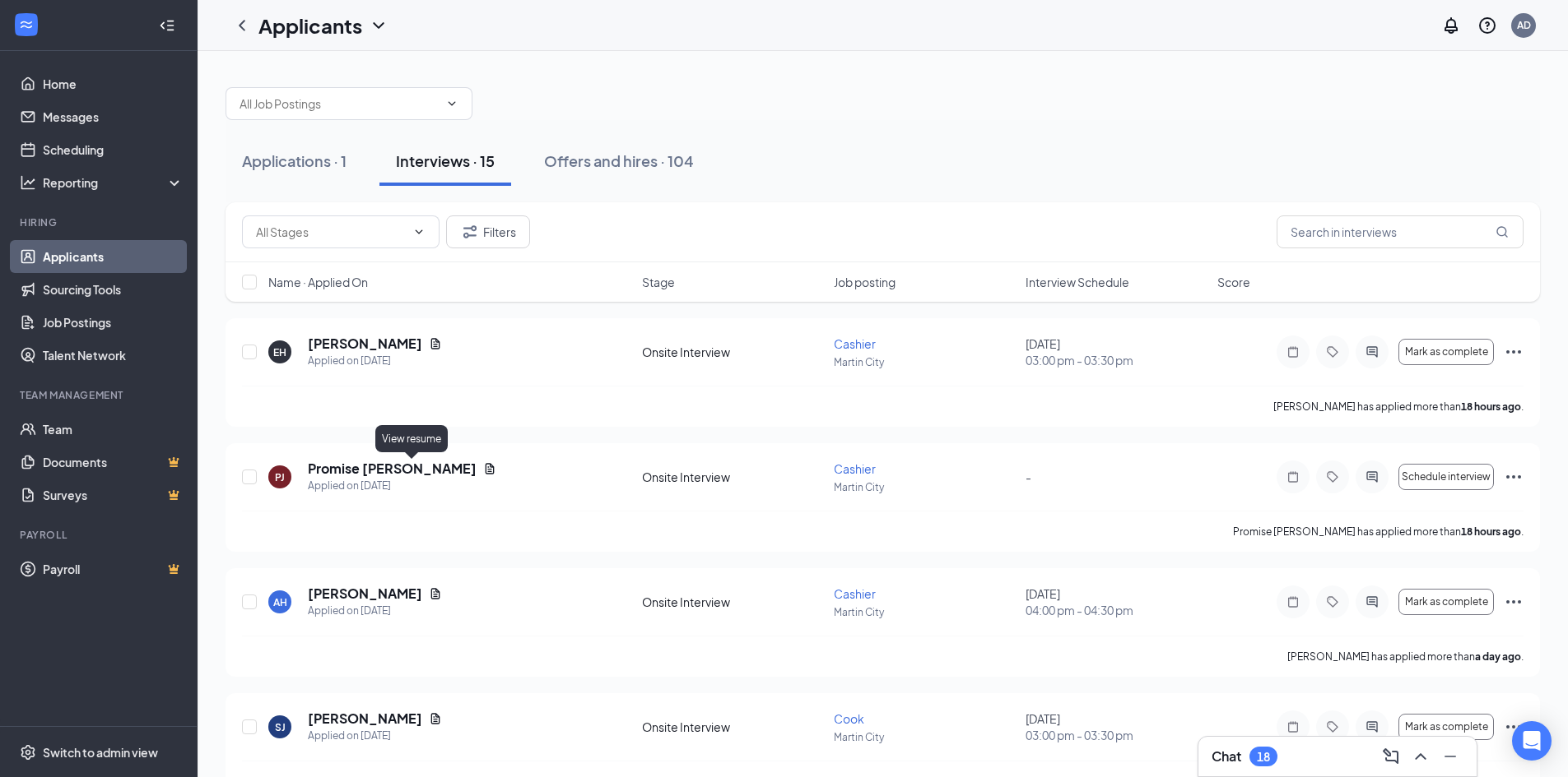
click at [486, 467] on icon "Document" at bounding box center [490, 468] width 9 height 10
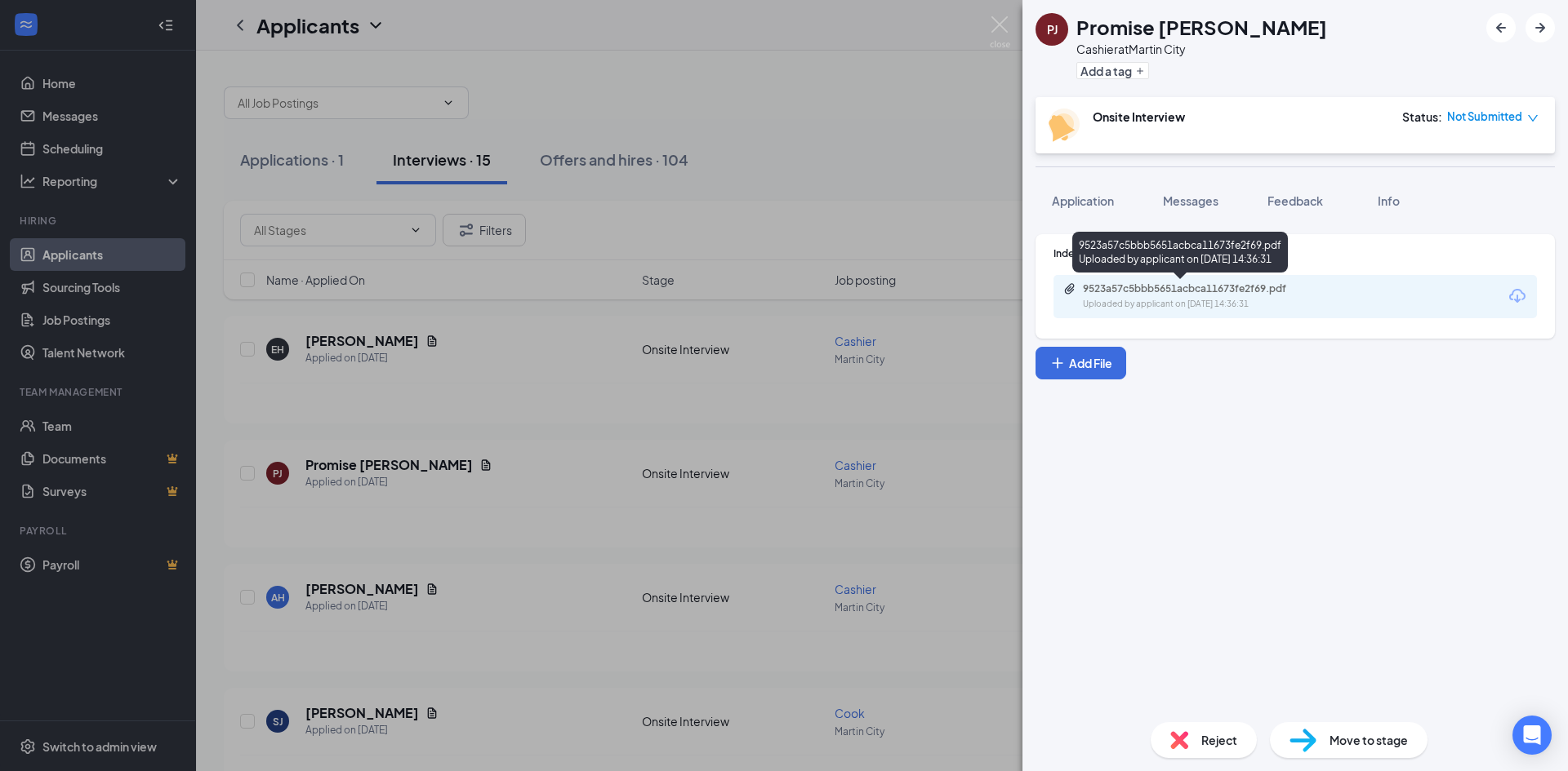
click at [1264, 313] on div "9523a57c5bbb5651acbca11673fe2f69.pdf Uploaded by applicant on [DATE] 14:36:31" at bounding box center [1295, 297] width 484 height 43
click at [1265, 301] on div "Uploaded by applicant on [DATE] 14:36:31" at bounding box center [1206, 304] width 245 height 13
click at [587, 497] on div "PJ Promise [PERSON_NAME] Cashier at [GEOGRAPHIC_DATA] Add a tag Onsite Intervie…" at bounding box center [784, 386] width 1568 height 771
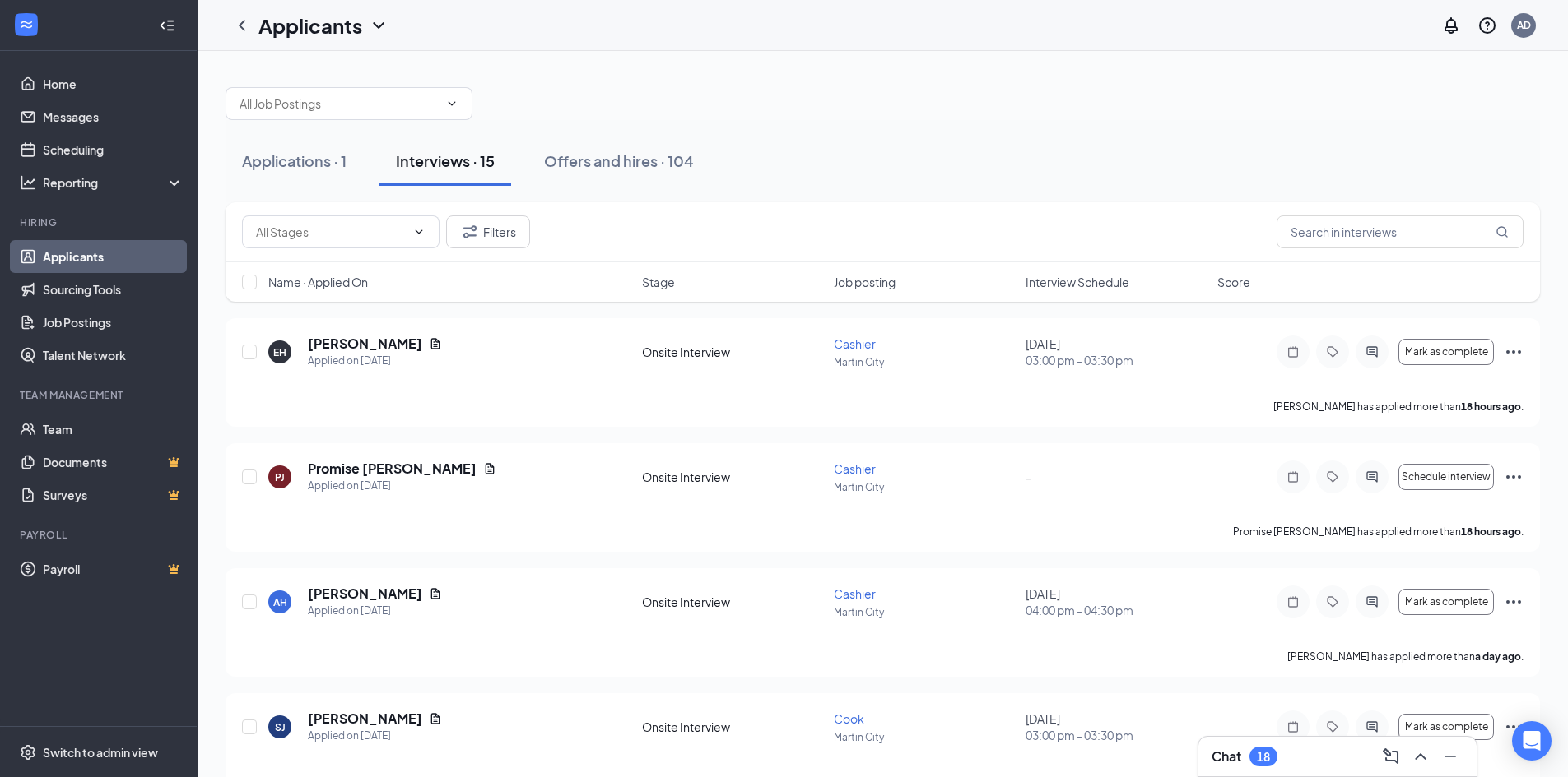
click at [440, 598] on icon "Document" at bounding box center [436, 593] width 9 height 10
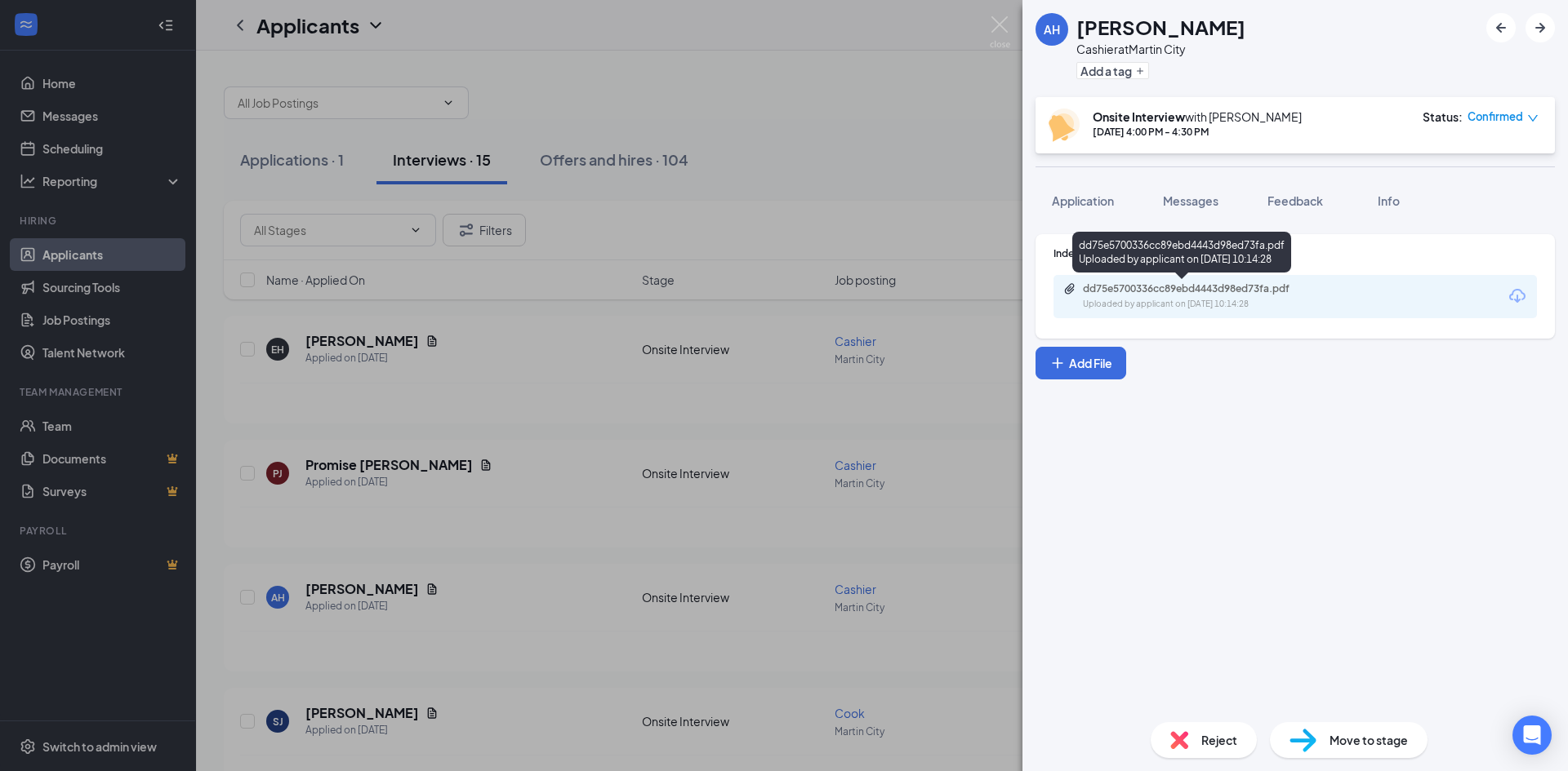
click at [1221, 298] on div "Uploaded by applicant on [DATE] 10:14:28" at bounding box center [1206, 304] width 245 height 13
